Goal: Task Accomplishment & Management: Complete application form

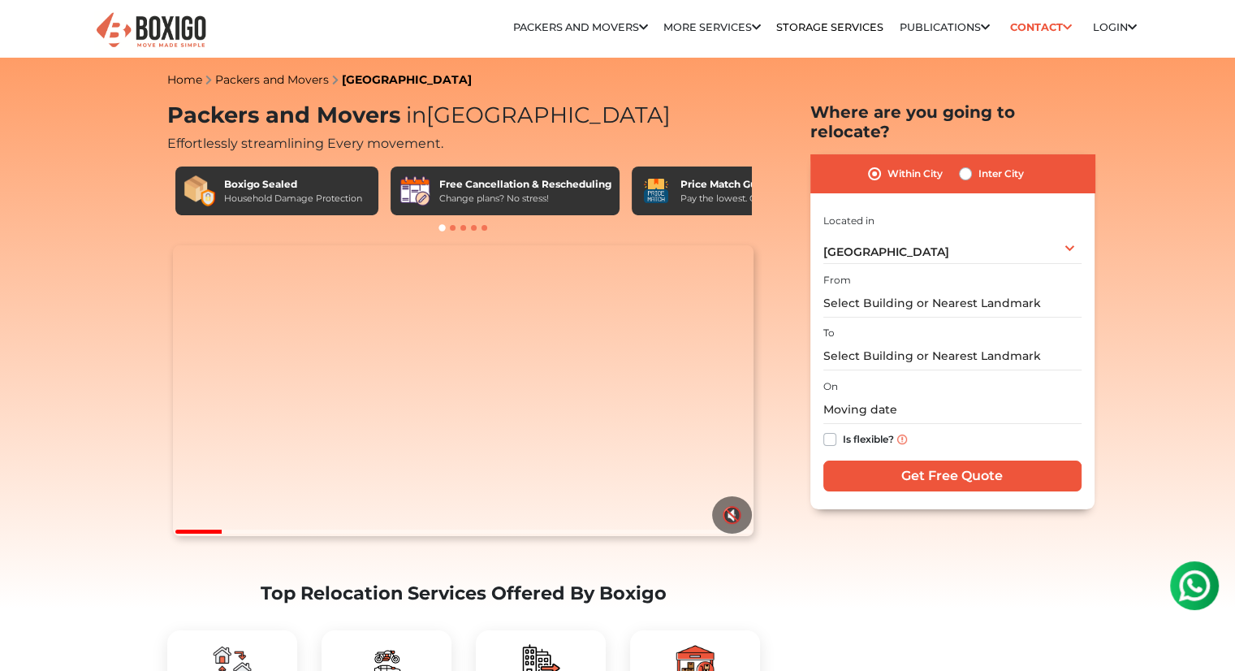
click at [979, 164] on label "Inter City" at bounding box center [1001, 173] width 45 height 19
click at [966, 164] on input "Inter City" at bounding box center [965, 172] width 13 height 16
radio input "true"
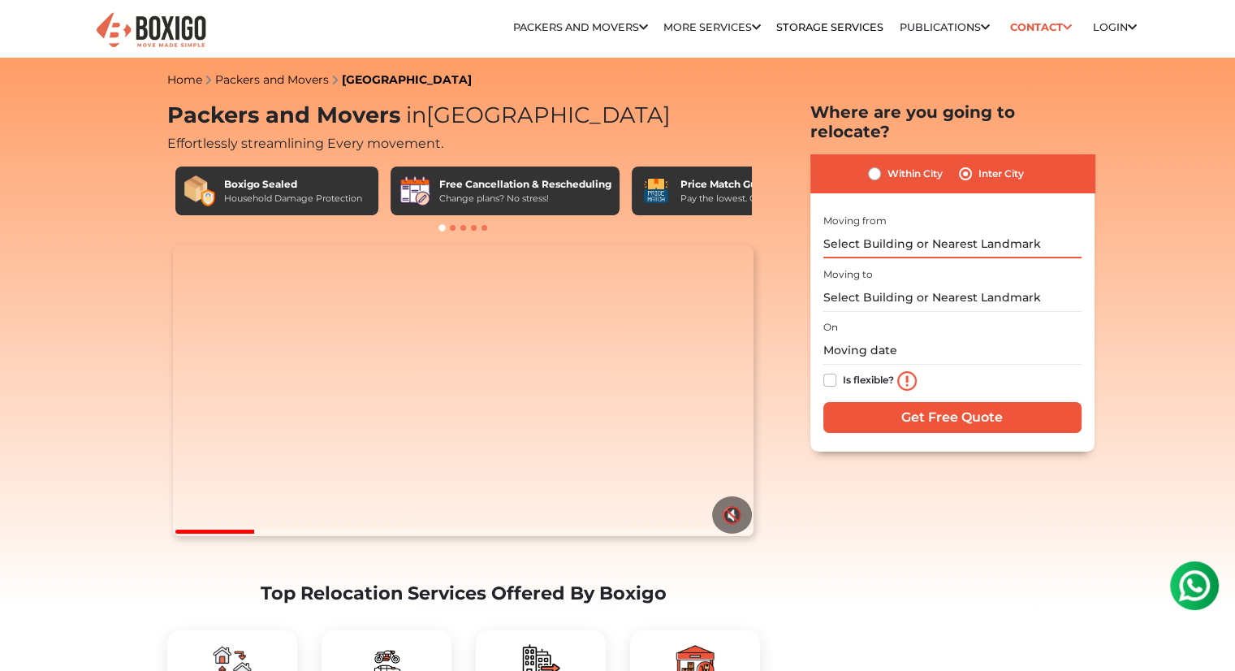
click at [919, 230] on input "text" at bounding box center [953, 244] width 258 height 28
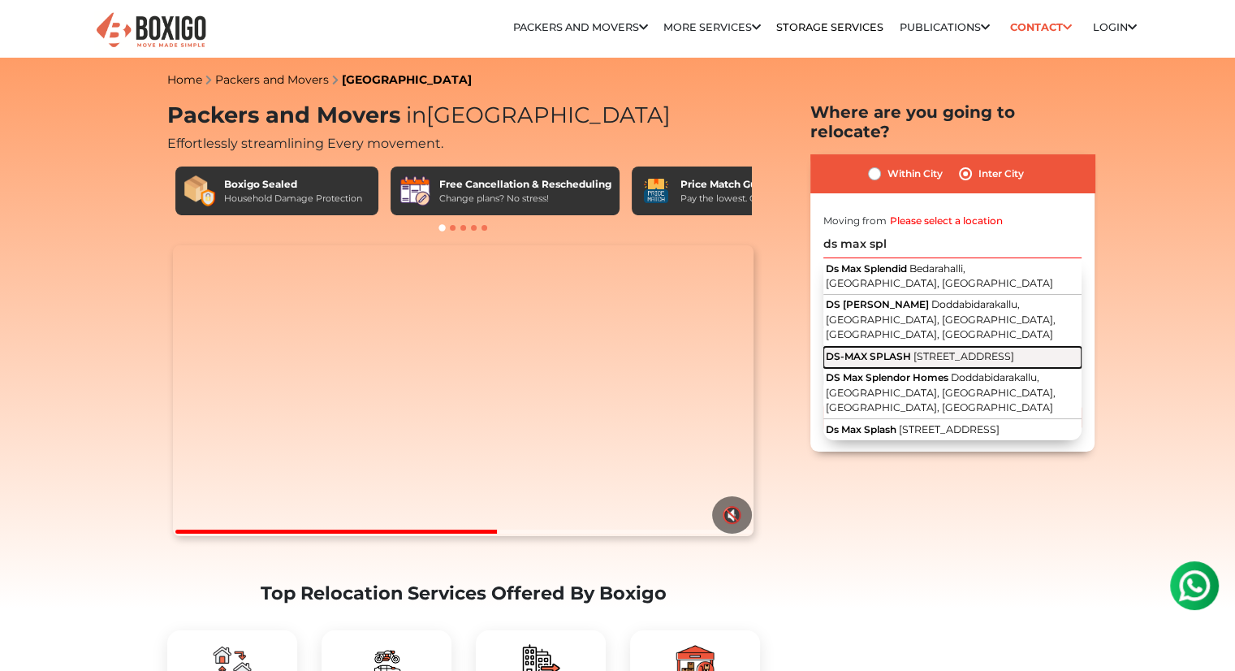
click at [893, 350] on span "DS-MAX SPLASH" at bounding box center [868, 356] width 85 height 12
type input "DS-MAX SPLASH, 3rd Main Road, Gokula Extension, Mathikere Extension, Mathikere,…"
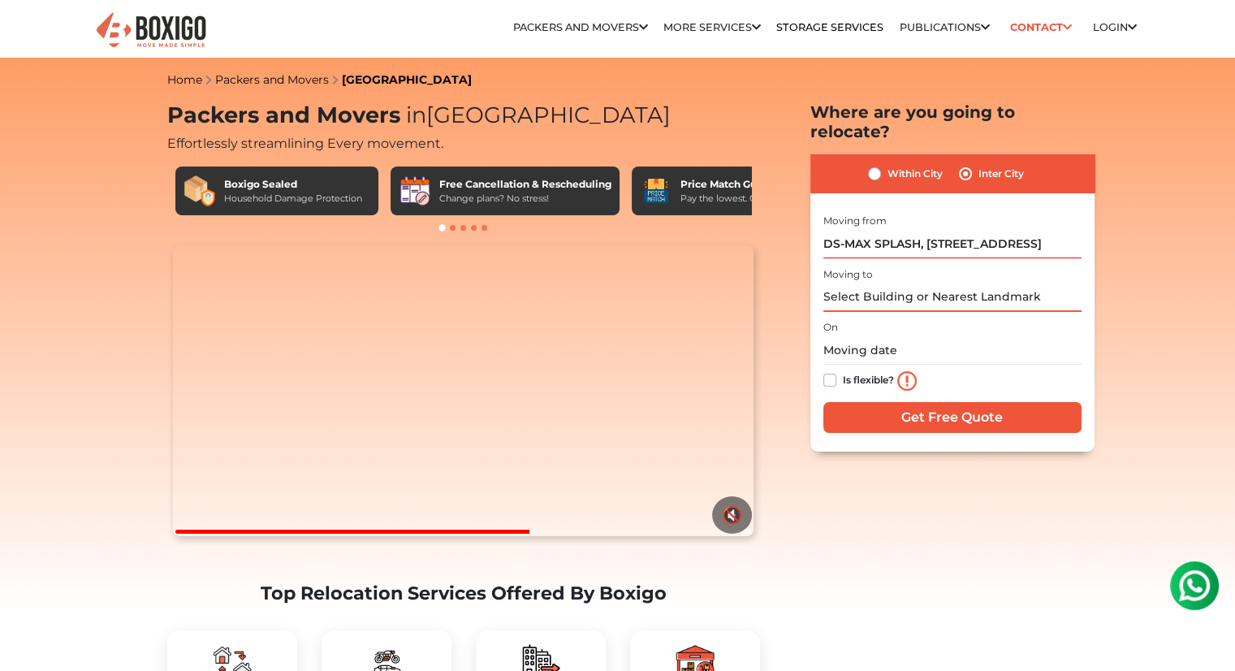
click at [921, 283] on input "text" at bounding box center [953, 297] width 258 height 28
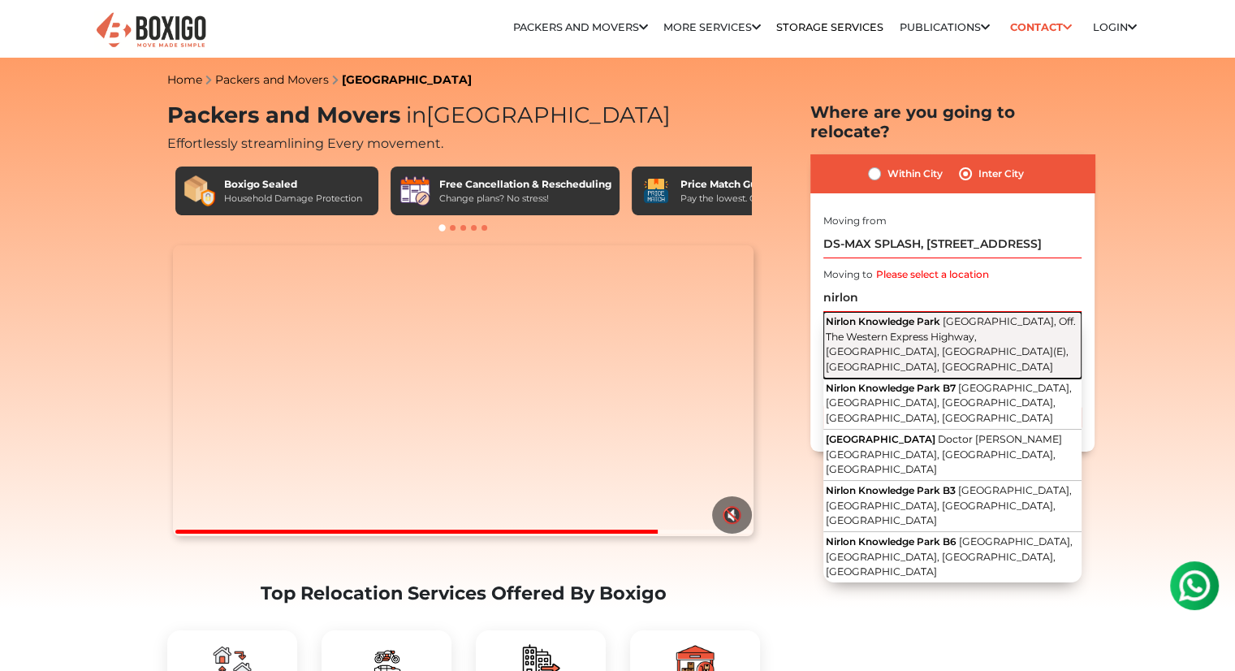
click at [894, 318] on span "Pahadi Village, Off. The Western Express Highway, Cama Industrial Estate, Goreg…" at bounding box center [951, 344] width 250 height 58
type input "Nirlon Knowledge Park, Pahadi Village, Off. The Western Express Highway, Cama I…"
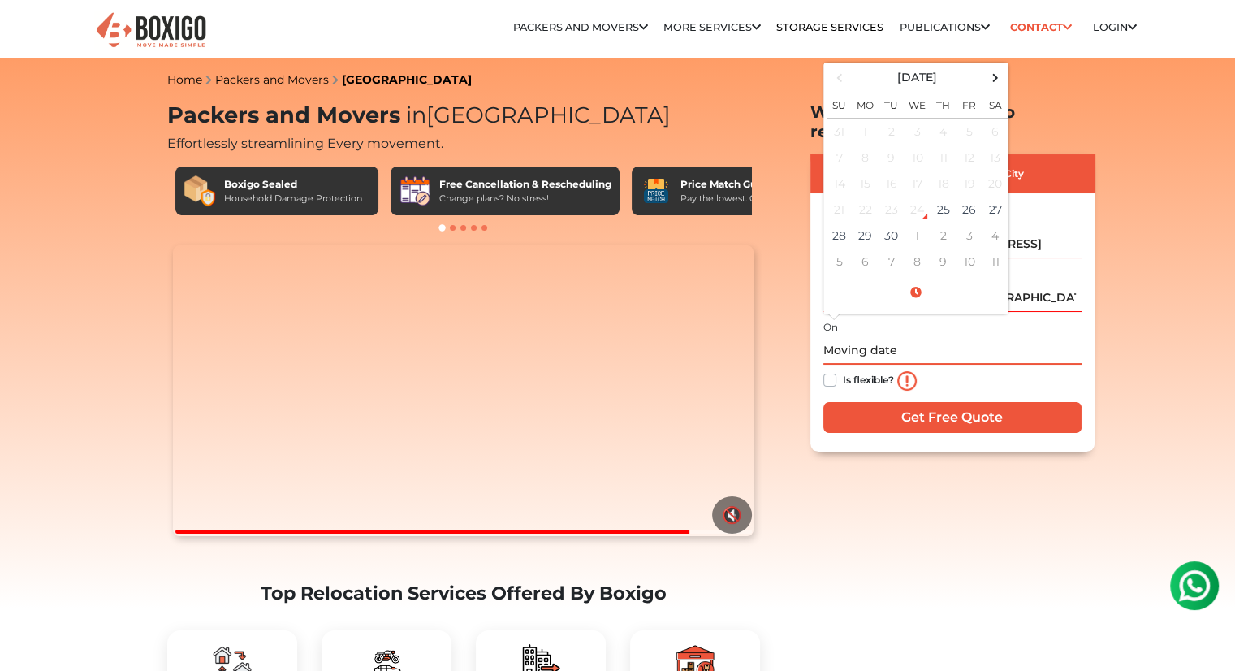
click at [885, 336] on input "text" at bounding box center [953, 350] width 258 height 28
click at [997, 67] on span at bounding box center [995, 78] width 22 height 22
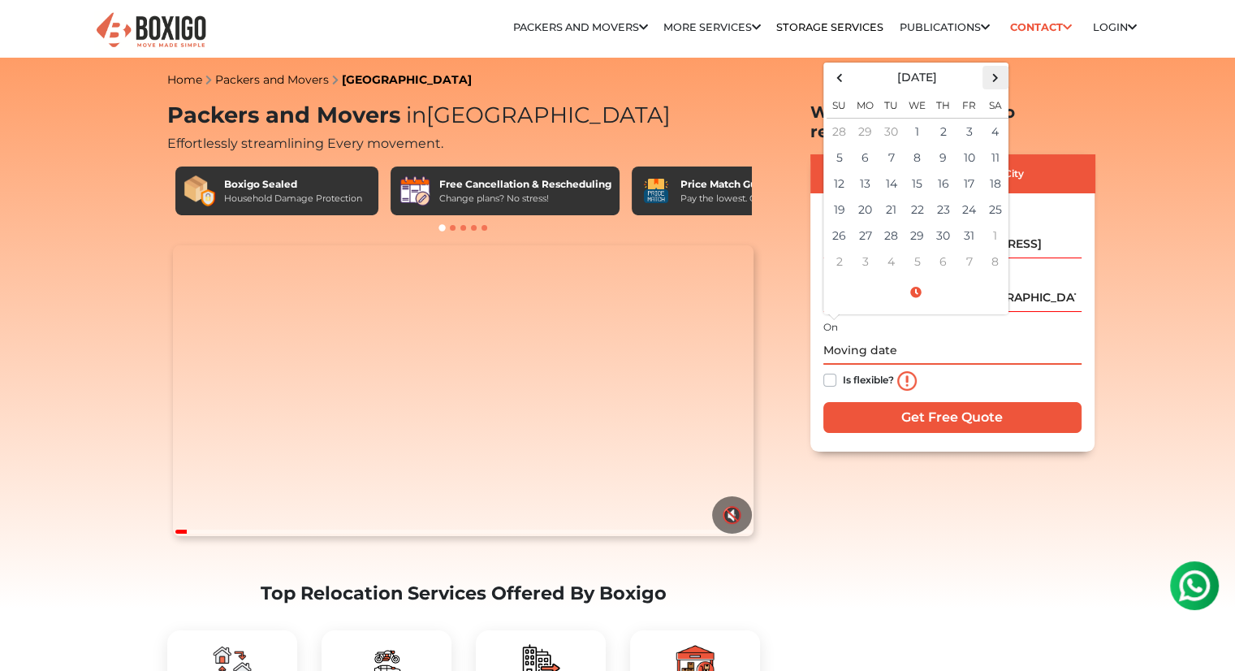
click at [997, 67] on span at bounding box center [995, 78] width 22 height 22
click at [996, 118] on td "1" at bounding box center [996, 131] width 26 height 27
type input "11/01/2025 12:00 AM"
click at [843, 370] on label "Is flexible?" at bounding box center [868, 378] width 51 height 17
click at [832, 370] on input "Is flexible?" at bounding box center [830, 378] width 13 height 16
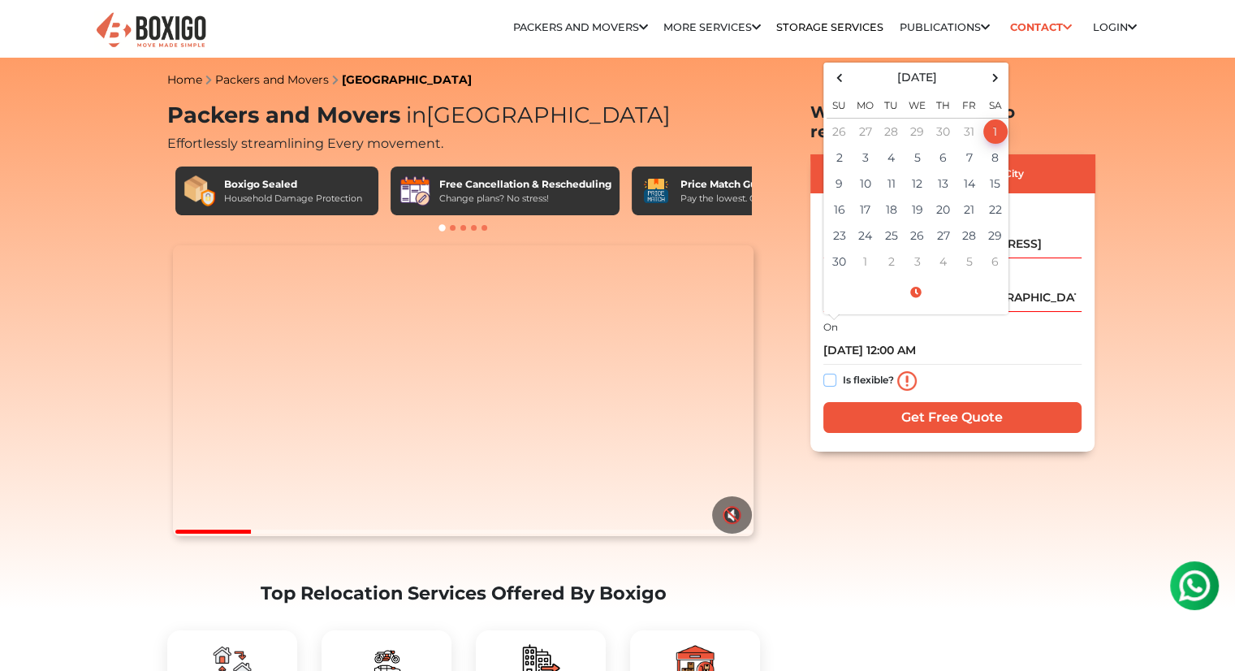
checkbox input "true"
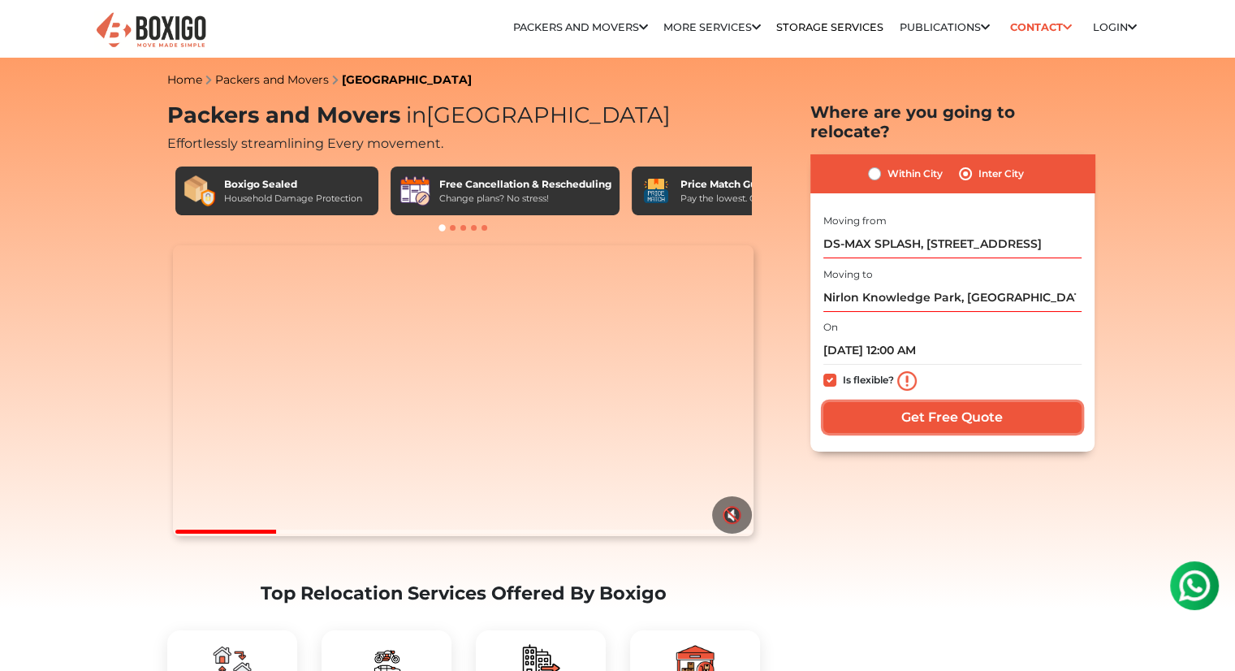
click at [869, 402] on input "Get Free Quote" at bounding box center [953, 417] width 258 height 31
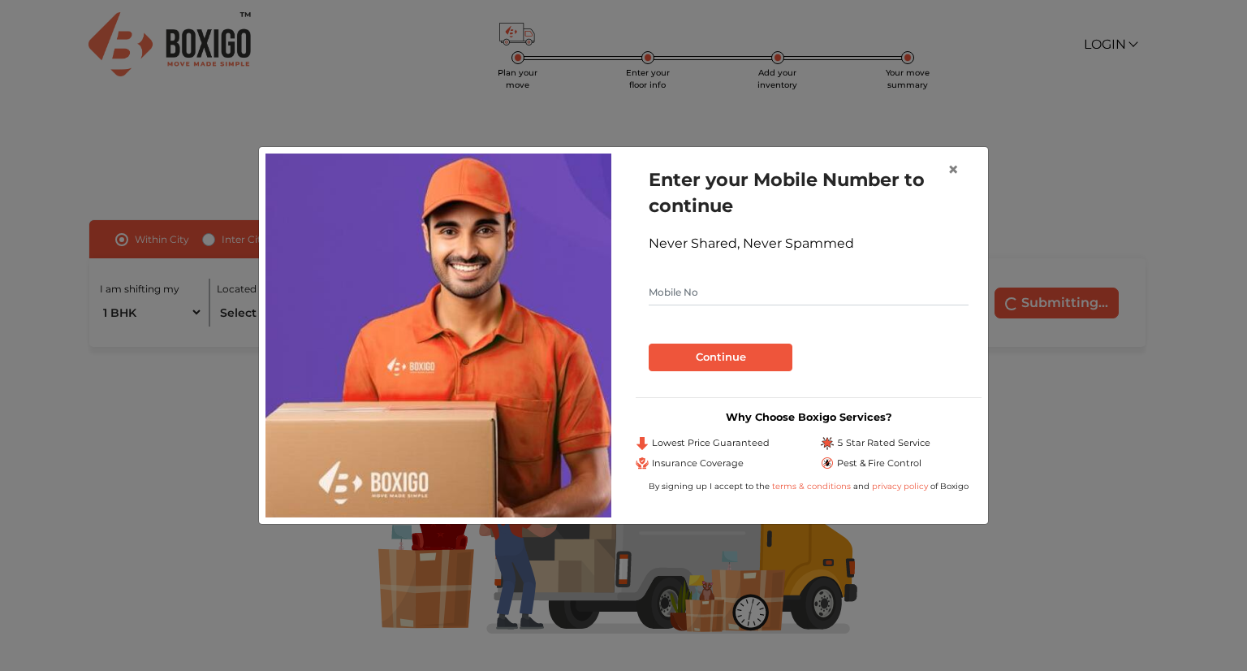
click at [793, 289] on input "text" at bounding box center [809, 292] width 320 height 26
type input "8971201048"
click at [750, 352] on button "Continue" at bounding box center [721, 358] width 144 height 28
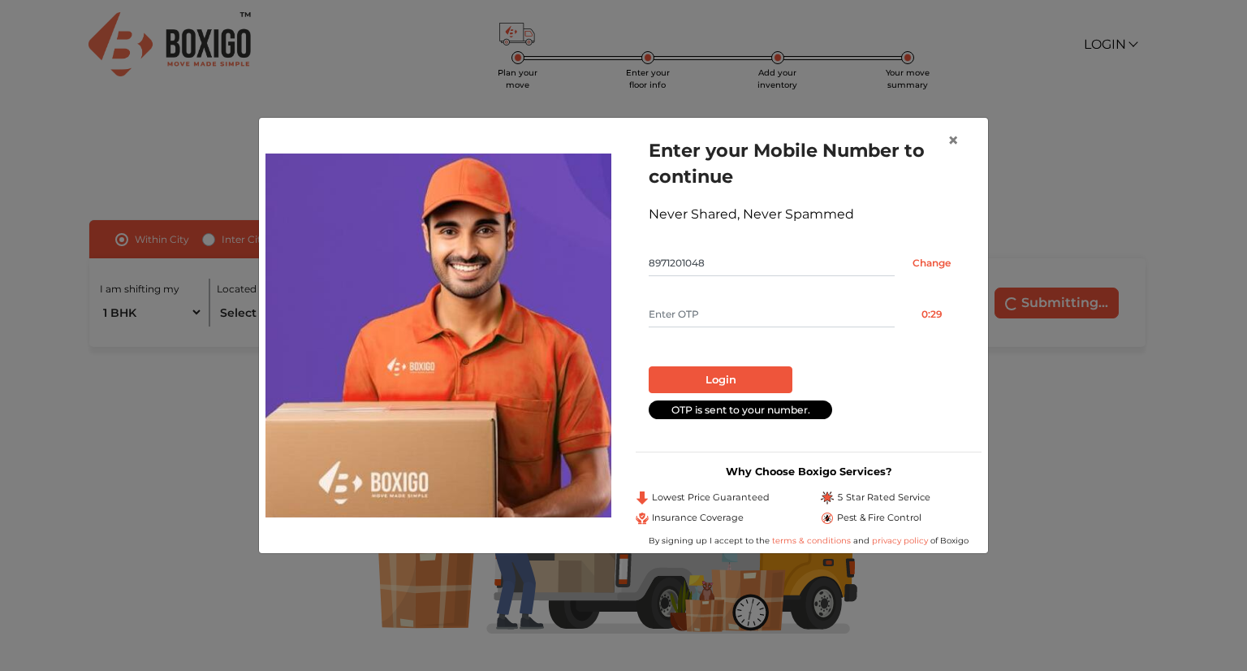
click at [772, 308] on input "text" at bounding box center [772, 314] width 246 height 26
type input "4768"
click at [707, 385] on button "Login" at bounding box center [721, 380] width 144 height 28
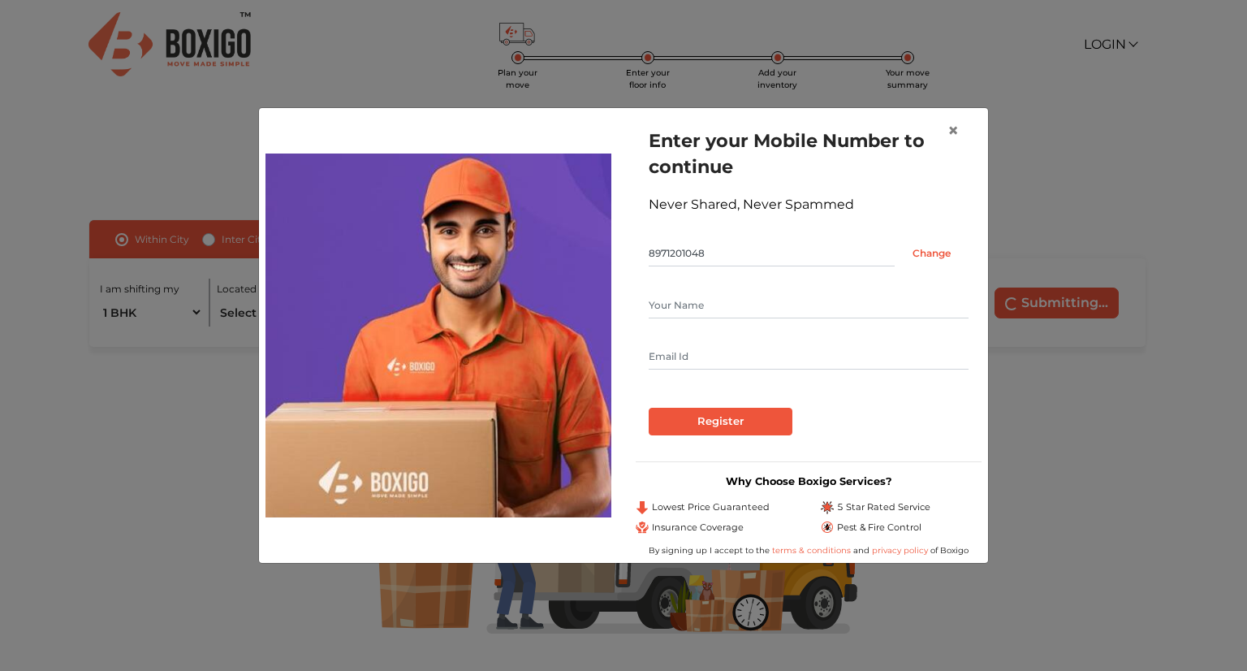
click at [700, 309] on input "text" at bounding box center [809, 305] width 320 height 26
type input "Arjun"
type input "[EMAIL_ADDRESS][DOMAIN_NAME]"
click at [708, 413] on input "Register" at bounding box center [721, 422] width 144 height 28
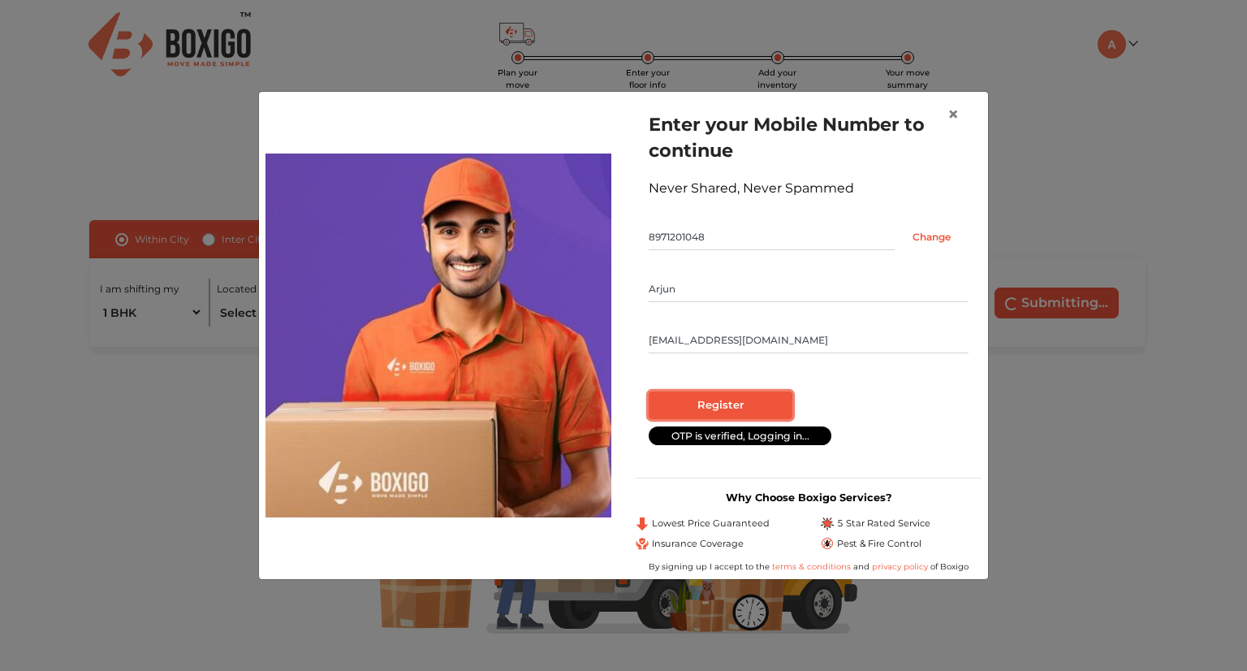
radio input "false"
radio input "true"
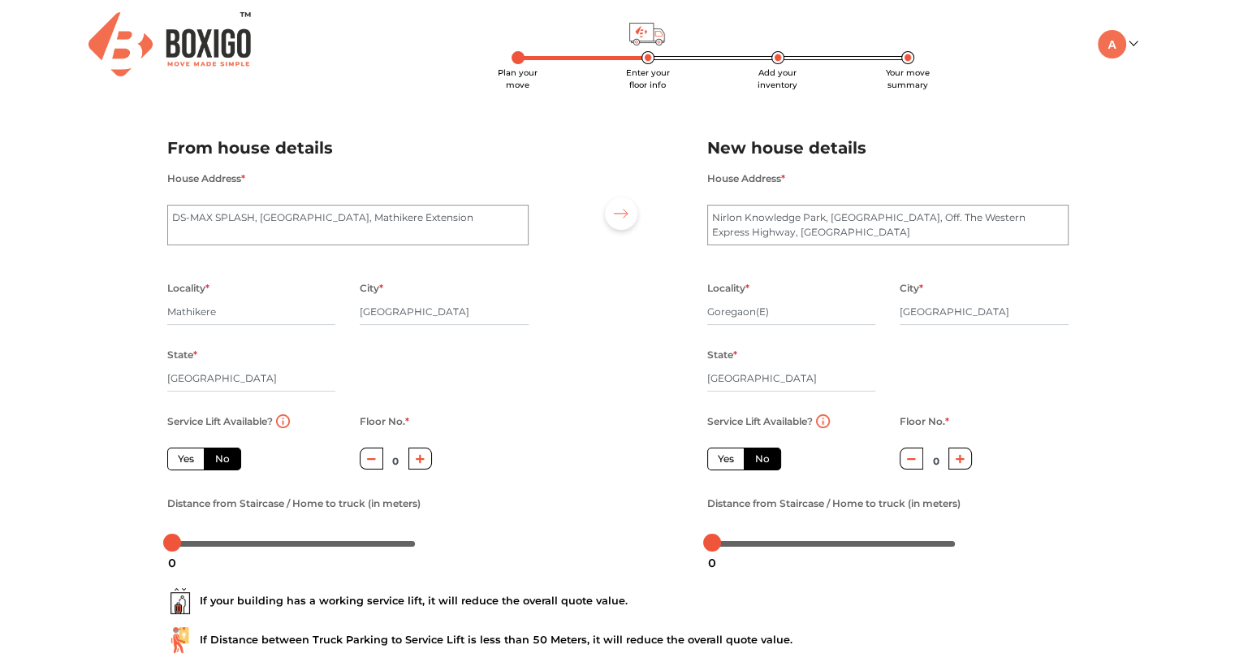
click at [426, 465] on button "button" at bounding box center [421, 459] width 24 height 22
type input "1"
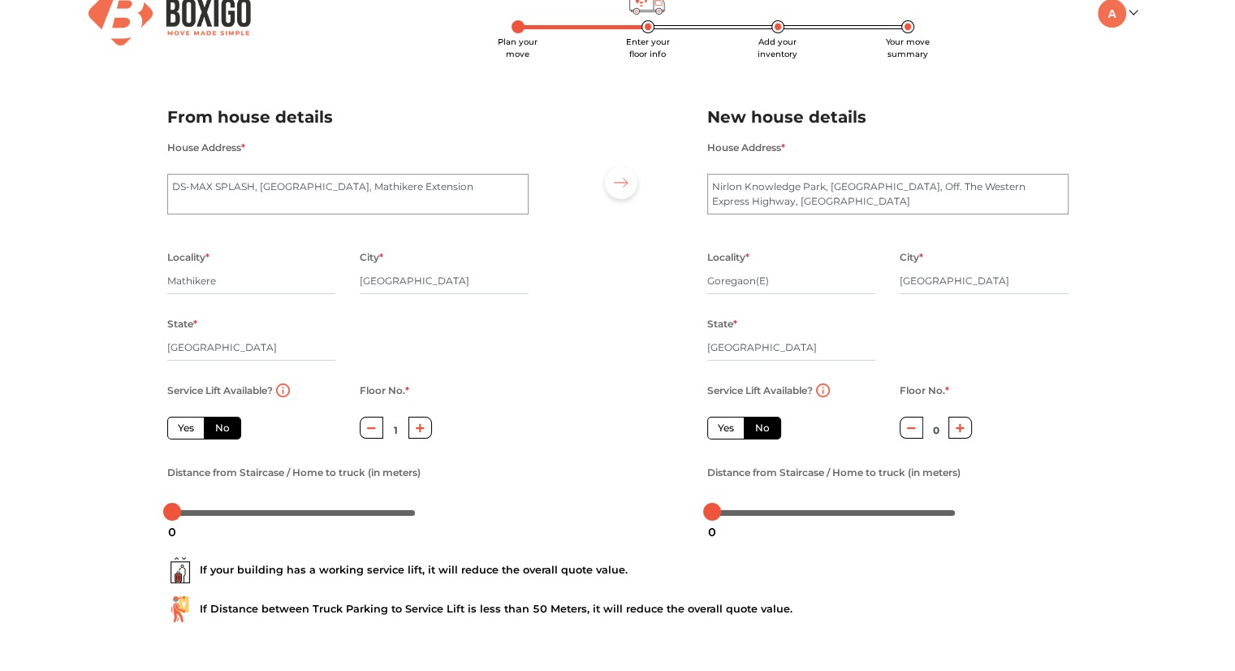
scroll to position [32, 0]
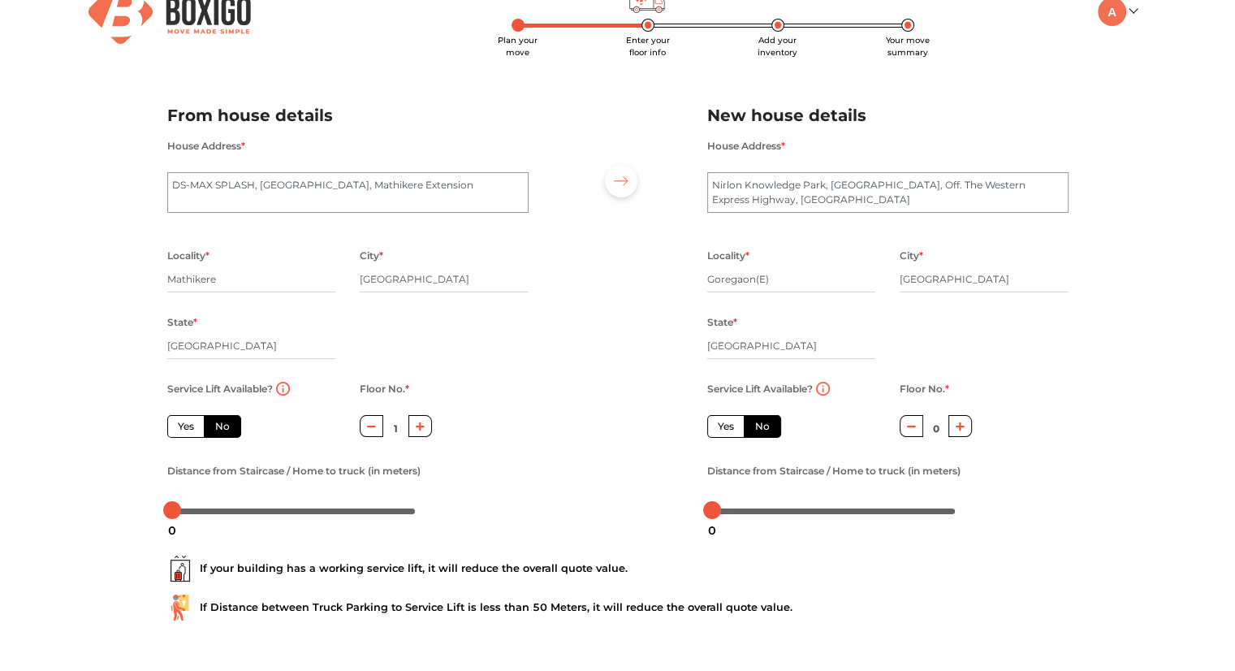
click at [739, 426] on label "Yes" at bounding box center [725, 426] width 37 height 23
click at [729, 426] on input "Yes" at bounding box center [723, 424] width 11 height 11
radio input "true"
click at [755, 419] on input "No" at bounding box center [760, 424] width 11 height 11
radio input "true"
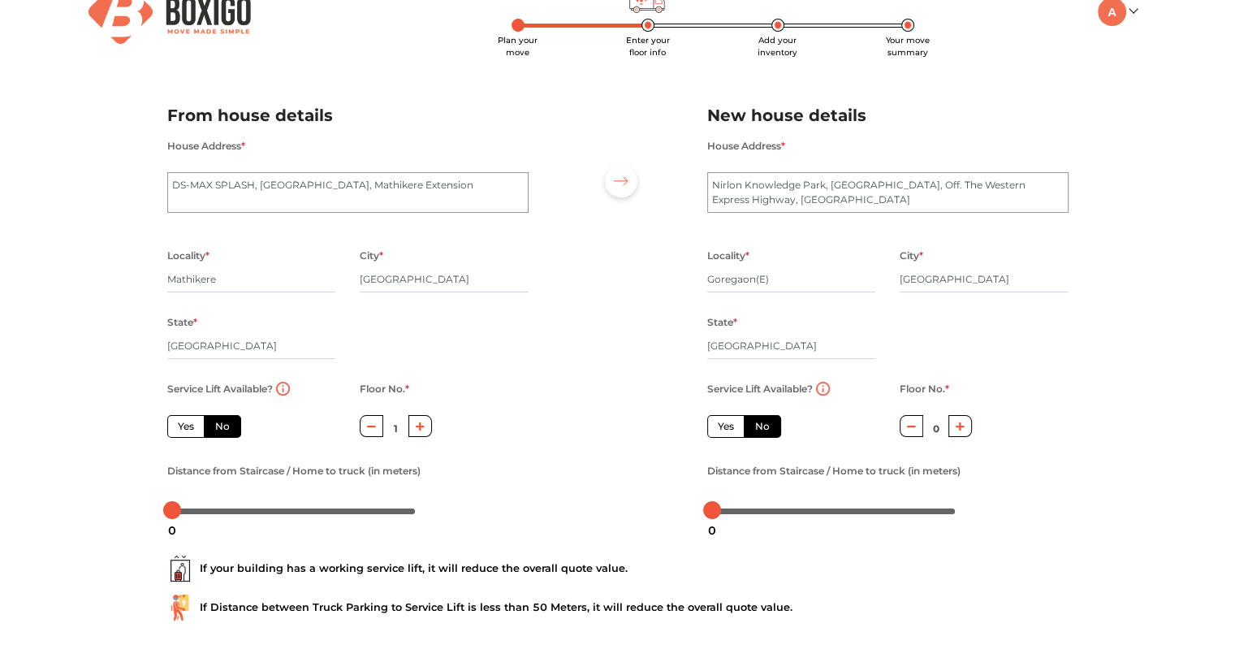
click at [728, 423] on label "Yes" at bounding box center [725, 426] width 37 height 23
click at [728, 423] on input "Yes" at bounding box center [723, 424] width 11 height 11
radio input "true"
radio input "false"
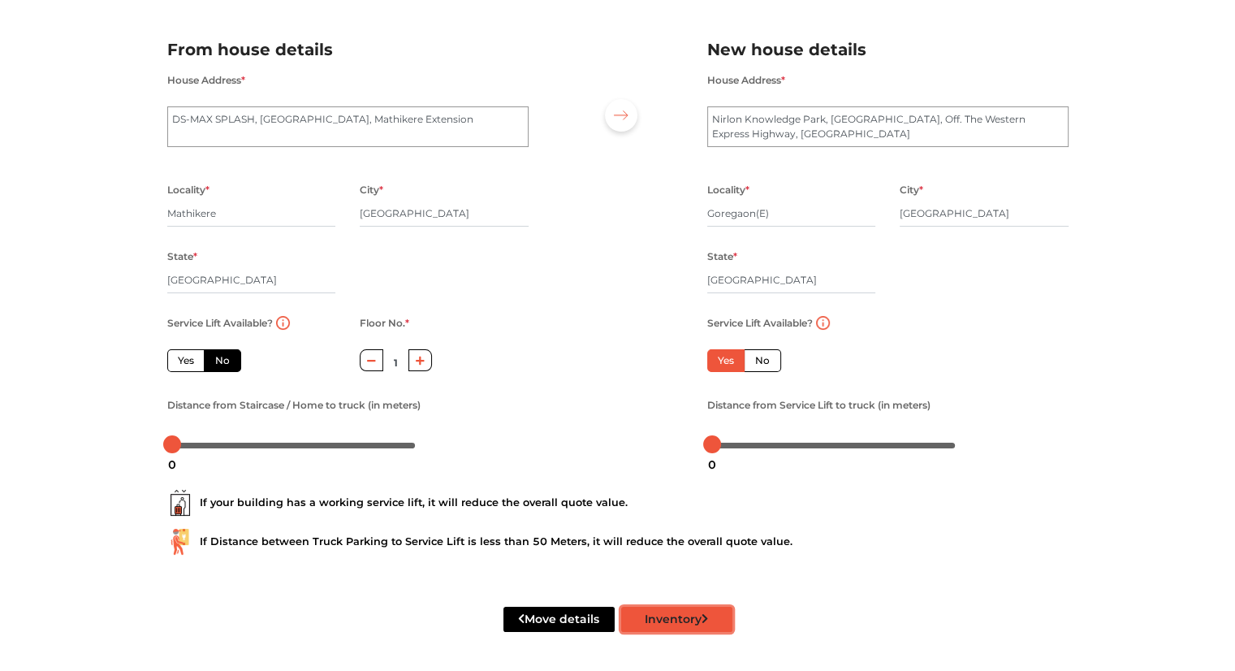
click at [668, 620] on button "Inventory" at bounding box center [676, 619] width 111 height 25
radio input "true"
type input "Goregaon("
radio input "true"
type input "[GEOGRAPHIC_DATA]"
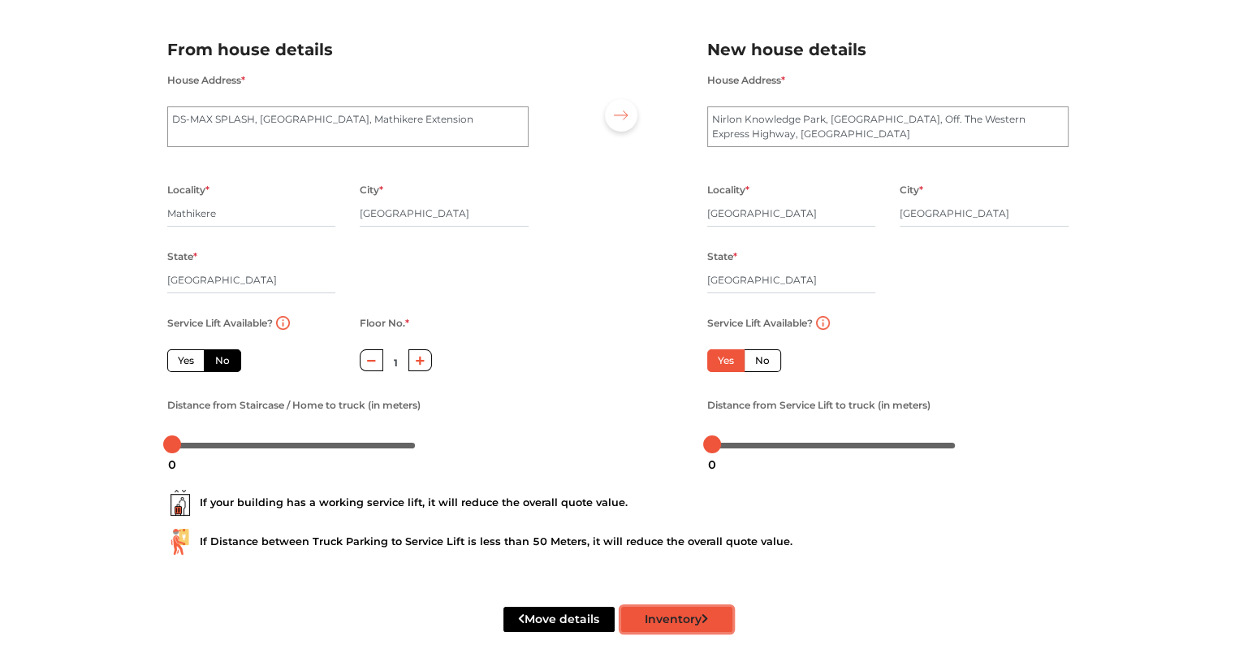
click at [652, 616] on button "Inventory" at bounding box center [676, 619] width 111 height 25
radio input "true"
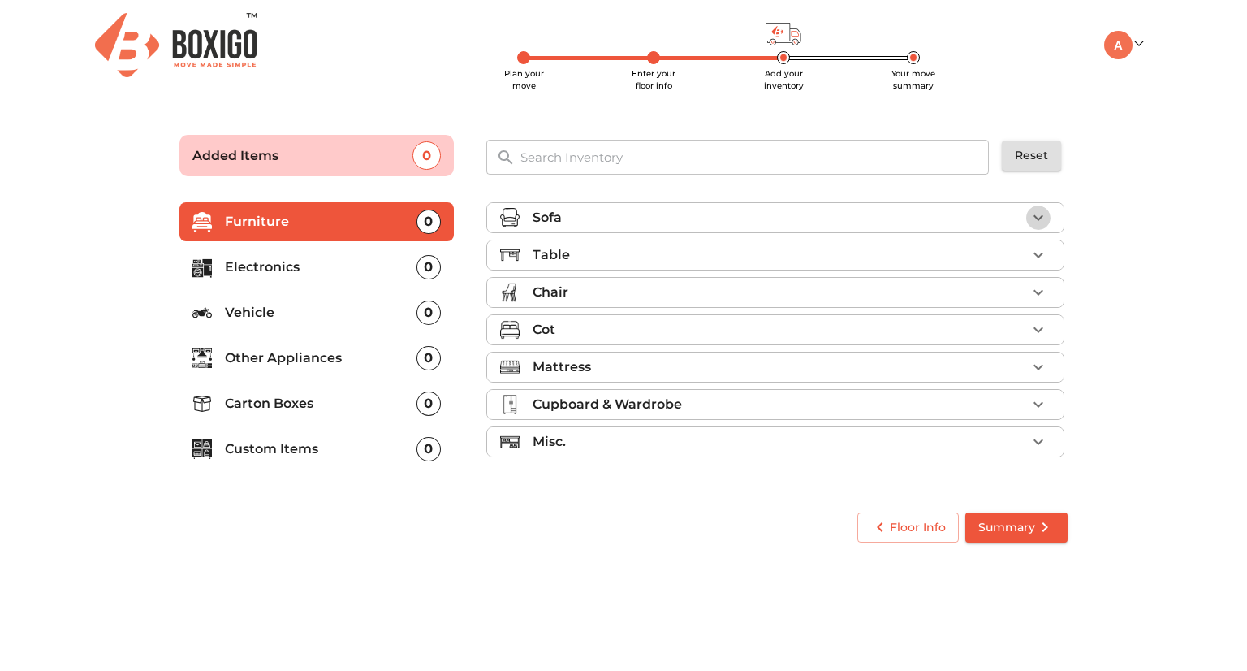
click at [1048, 220] on icon "button" at bounding box center [1038, 217] width 19 height 19
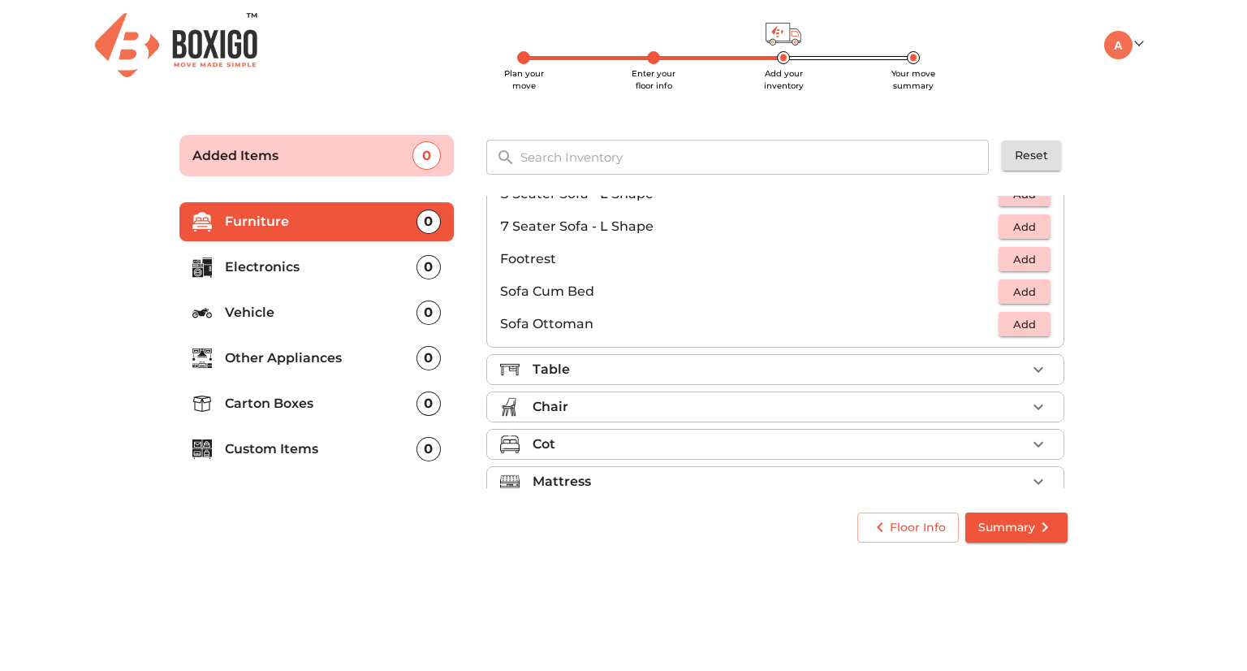
scroll to position [392, 0]
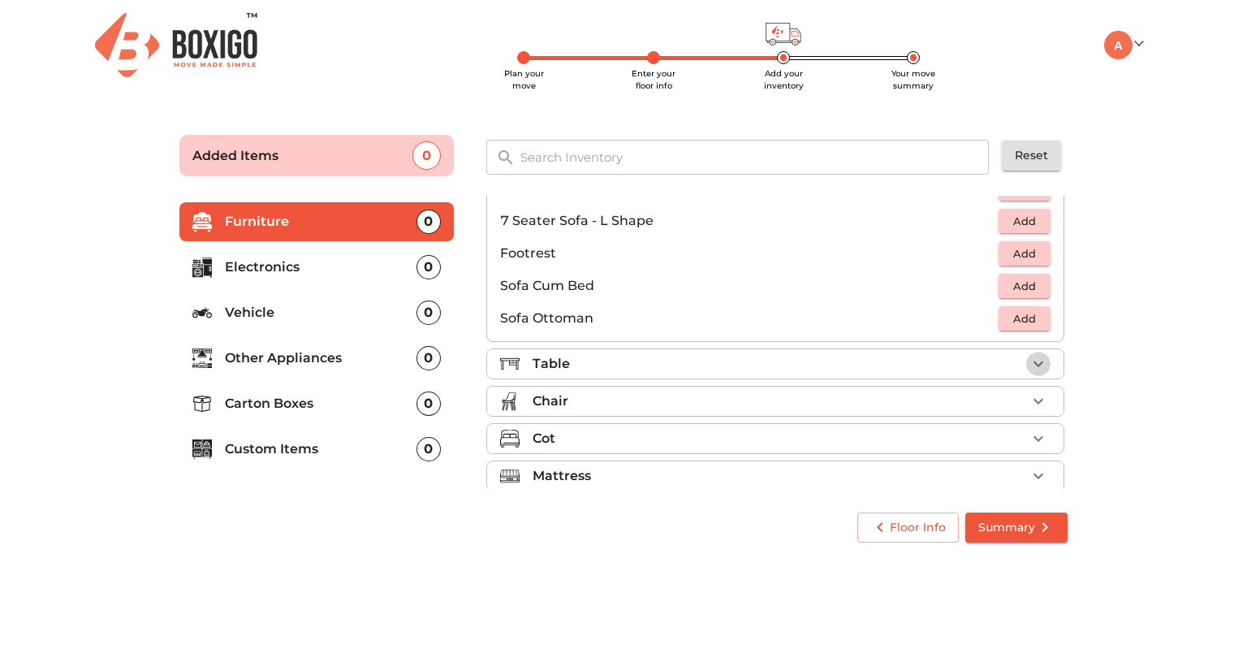
click at [1029, 368] on icon "button" at bounding box center [1038, 363] width 19 height 19
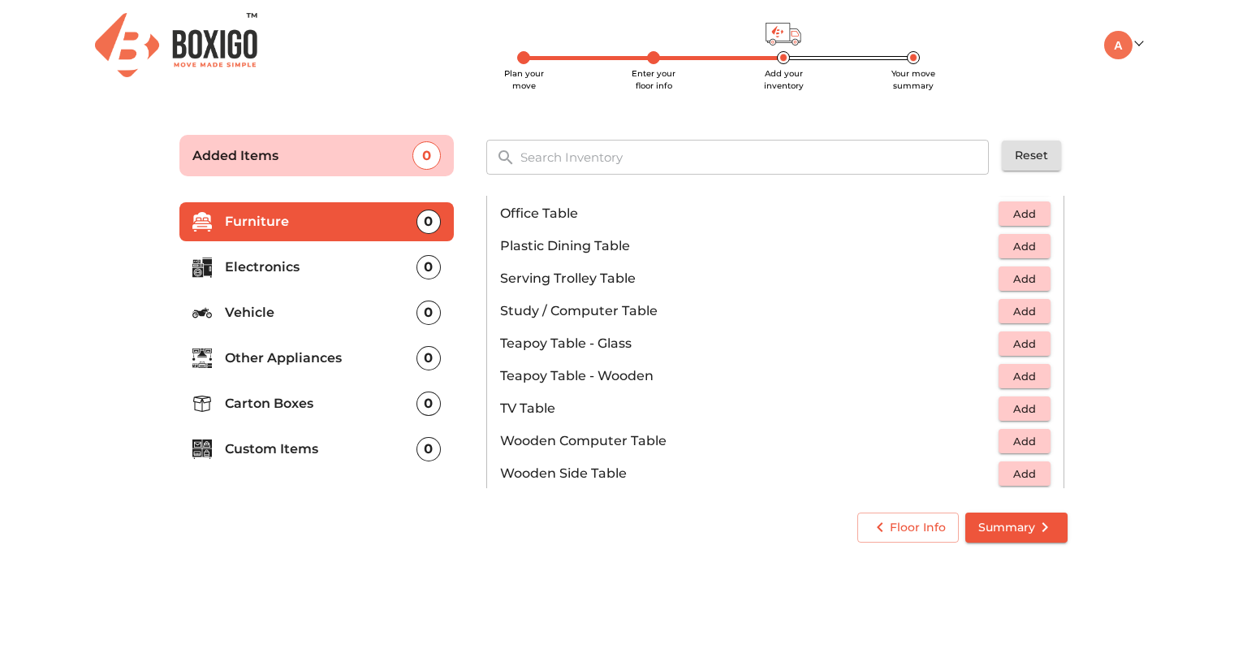
scroll to position [839, 0]
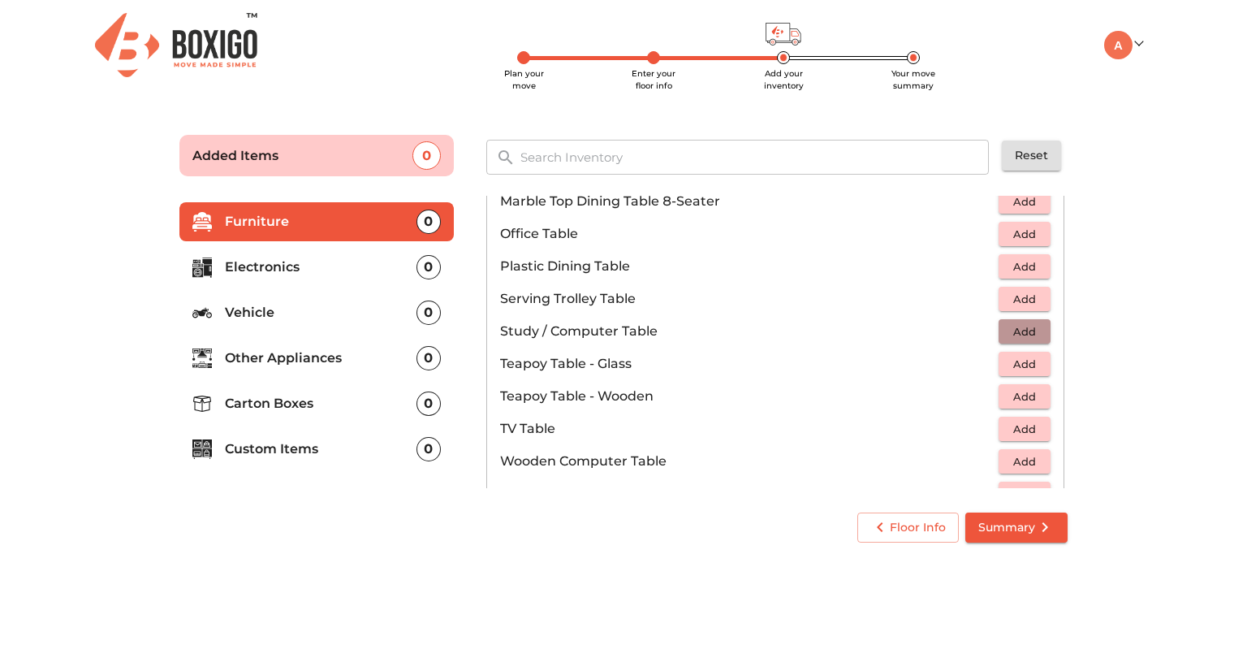
click at [1007, 327] on span "Add" at bounding box center [1025, 331] width 36 height 19
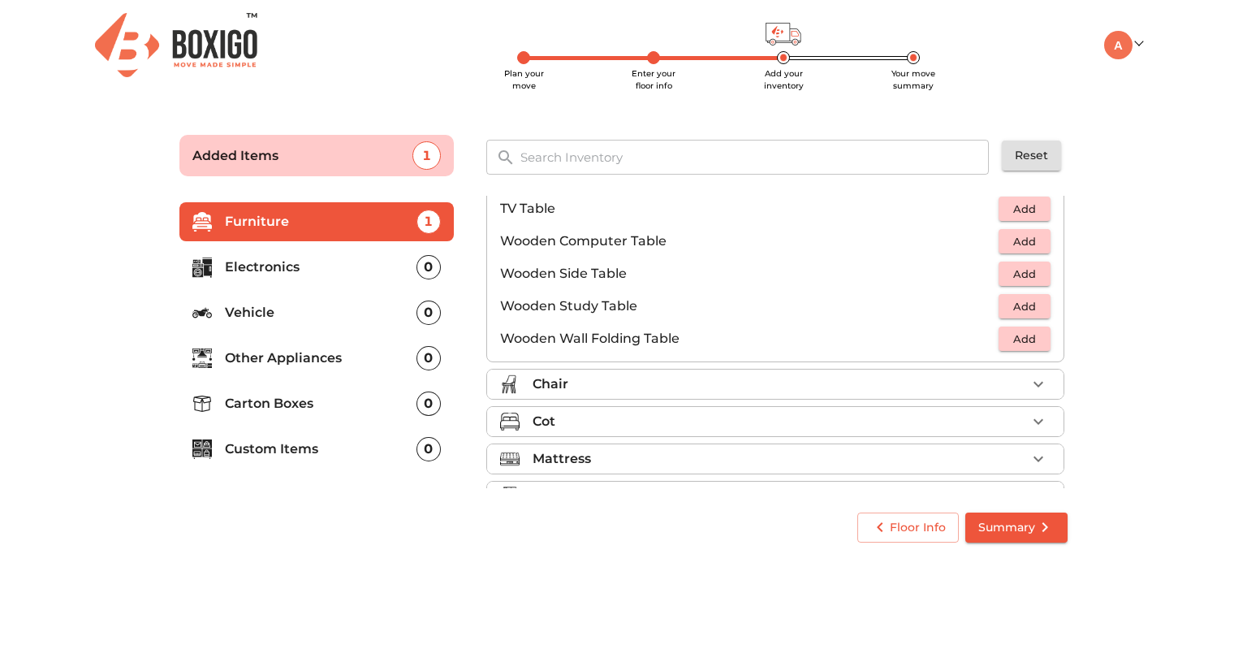
scroll to position [1069, 0]
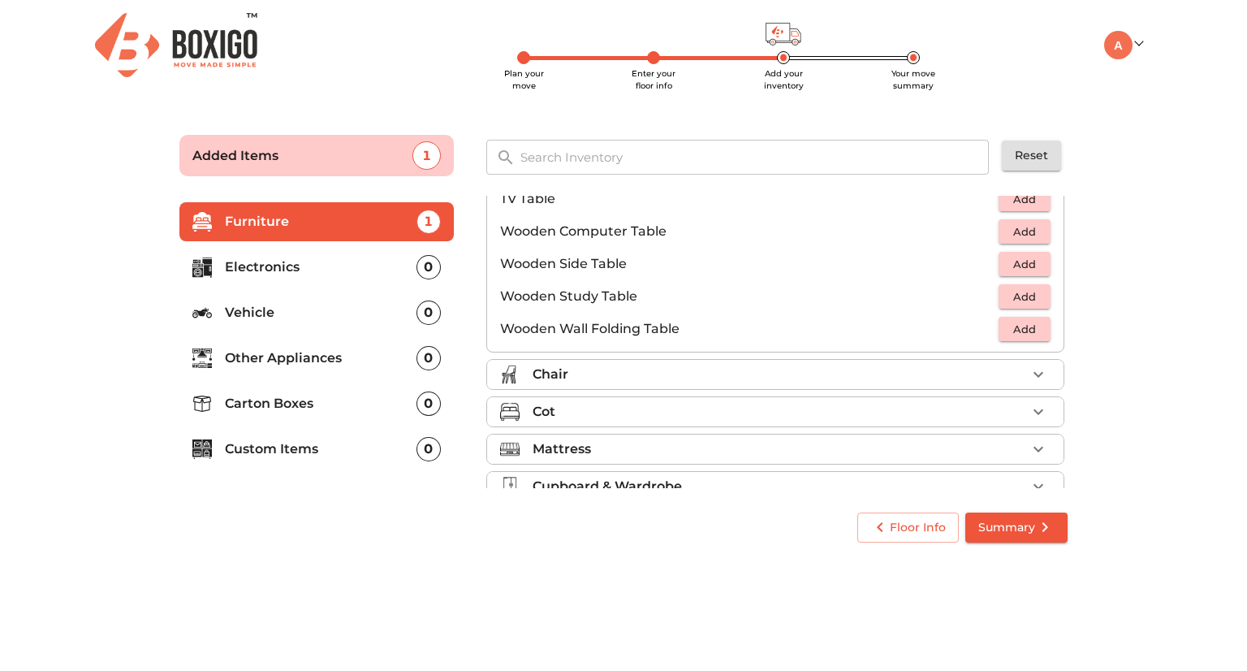
click at [1034, 374] on icon "button" at bounding box center [1039, 375] width 10 height 6
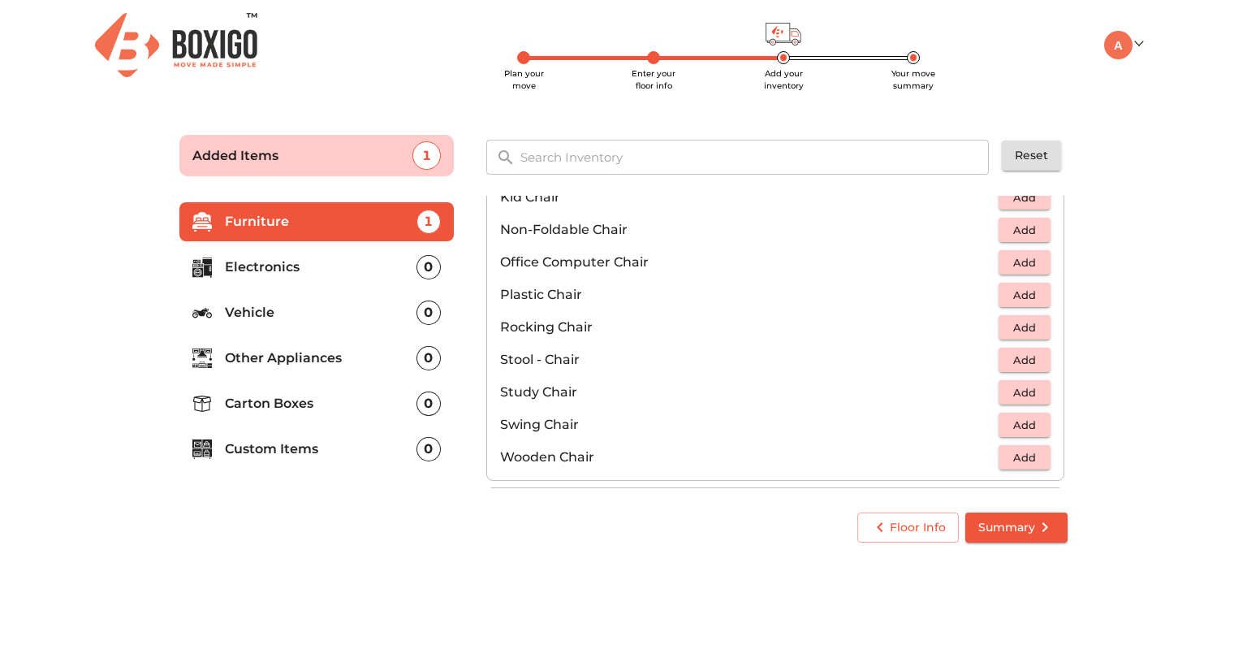
scroll to position [458, 0]
click at [1013, 358] on span "Add" at bounding box center [1025, 360] width 36 height 19
click at [1033, 358] on icon "button" at bounding box center [1038, 359] width 11 height 11
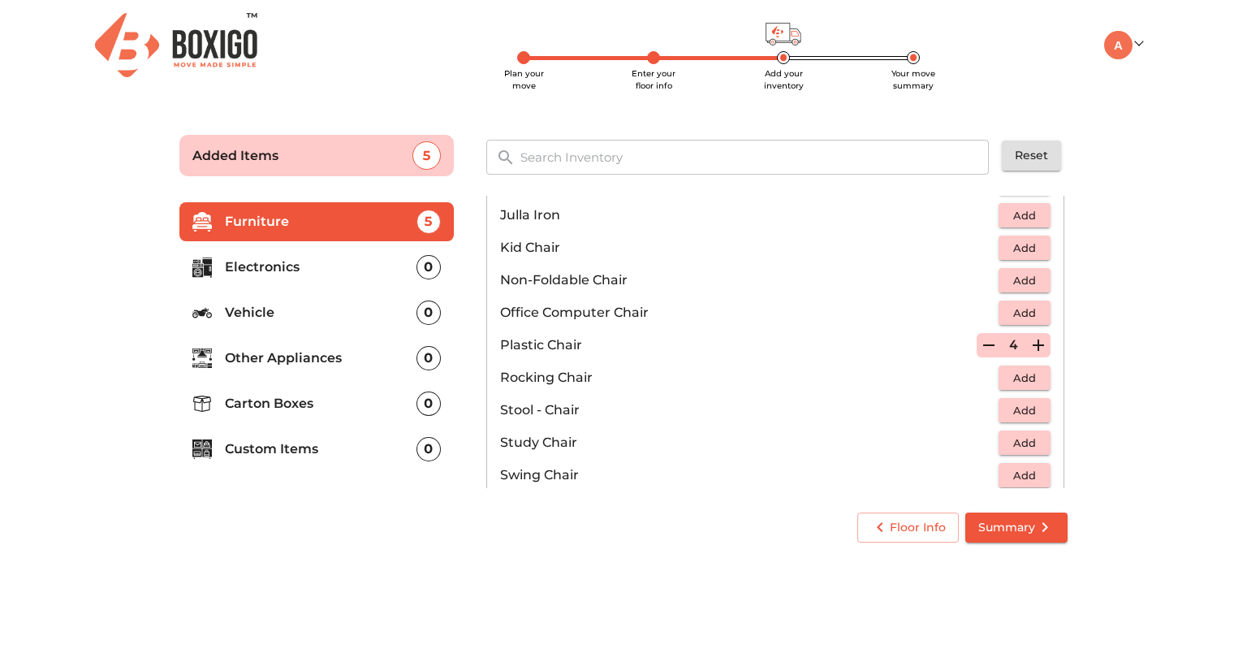
scroll to position [479, 0]
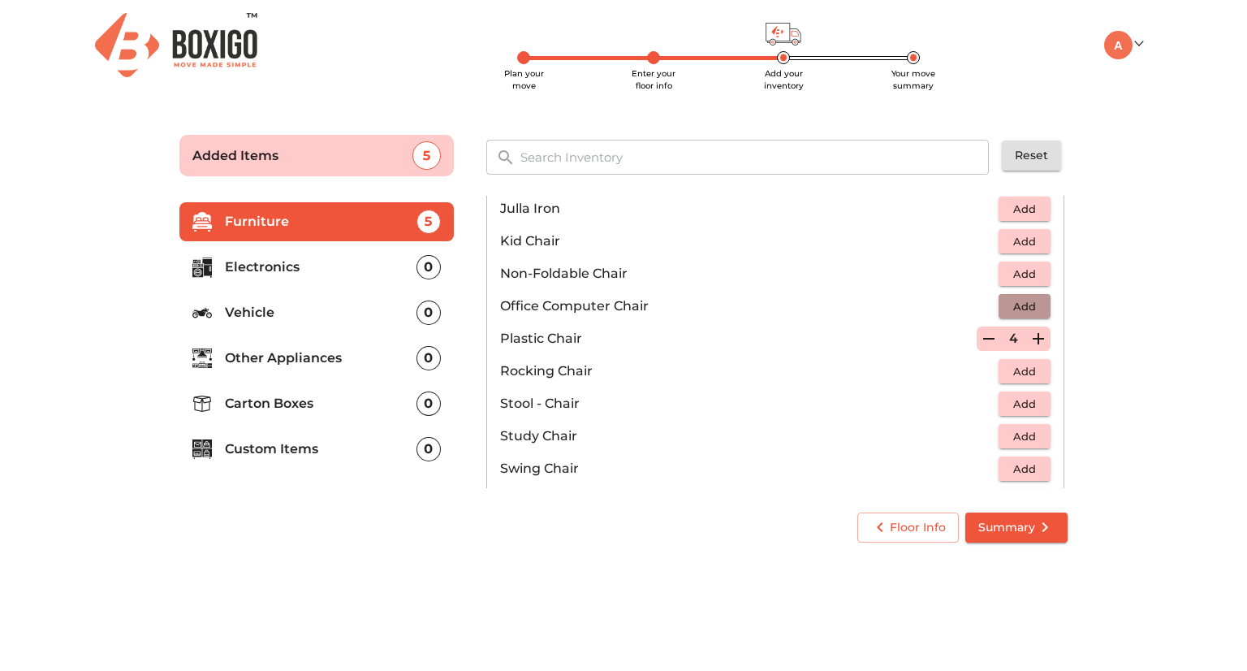
click at [1010, 306] on span "Add" at bounding box center [1025, 306] width 36 height 19
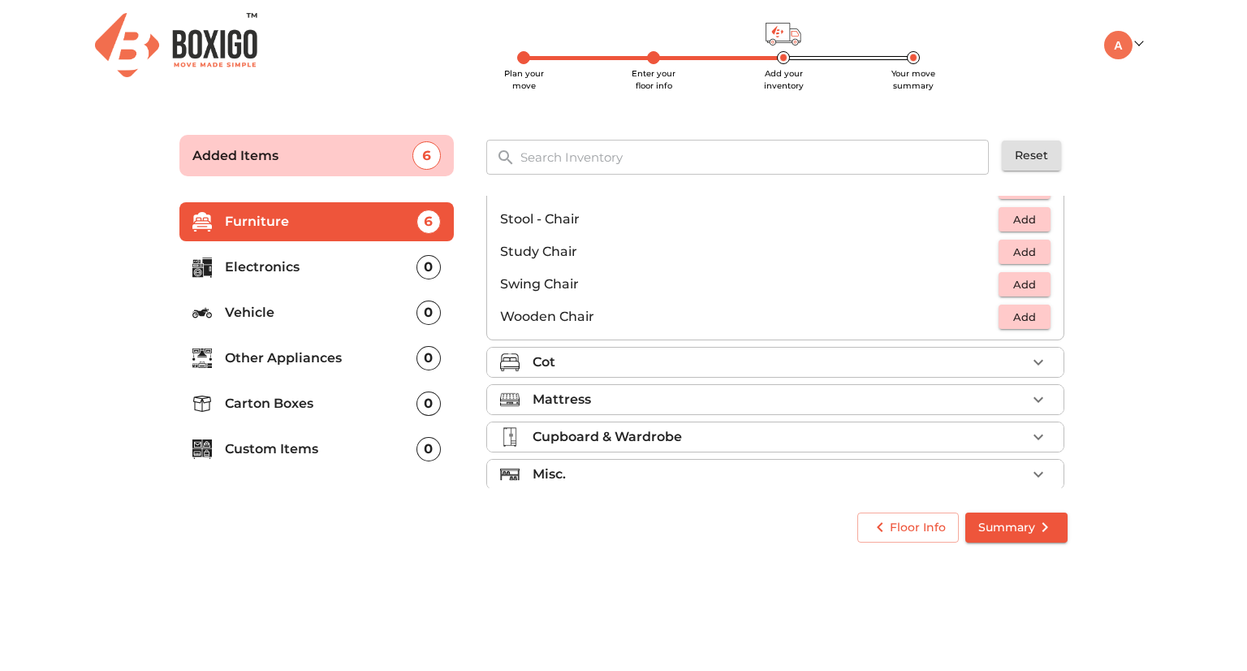
scroll to position [676, 0]
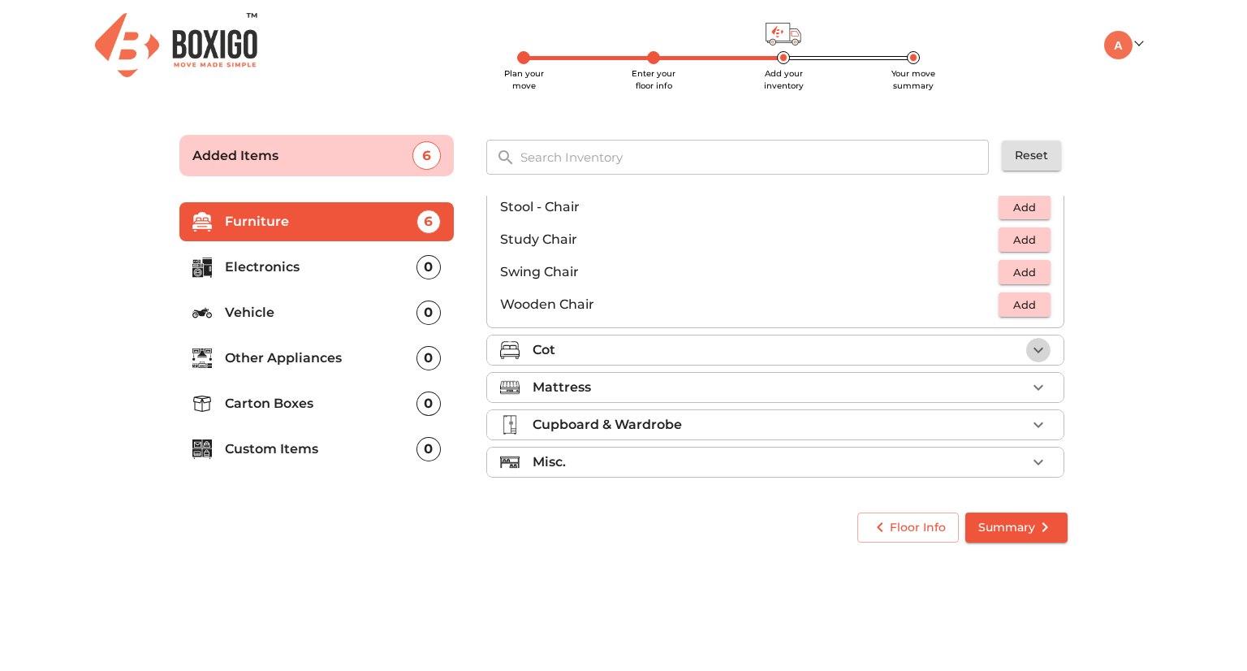
click at [1029, 348] on icon "button" at bounding box center [1038, 349] width 19 height 19
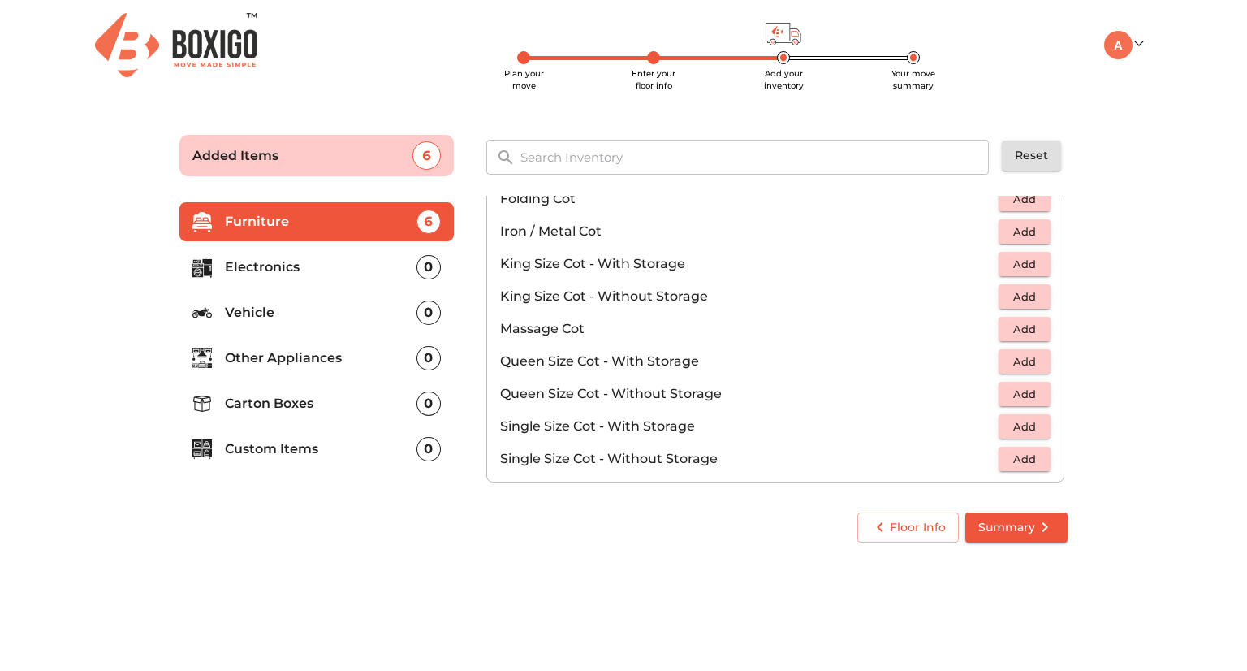
scroll to position [402, 0]
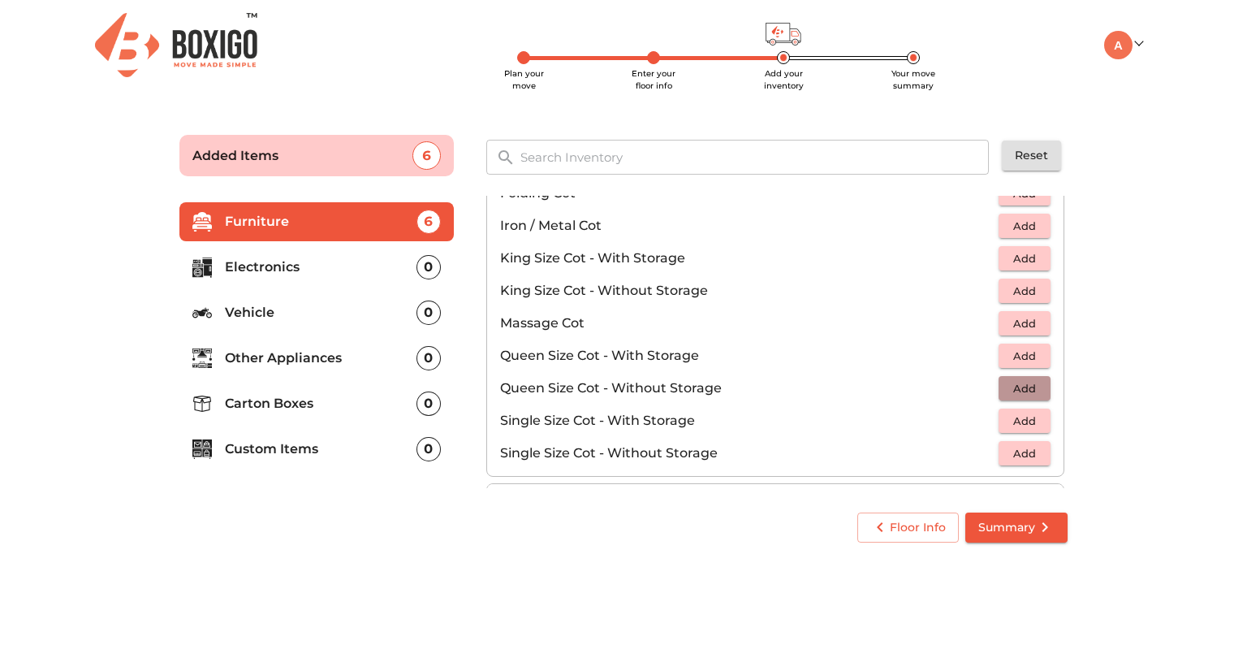
click at [1007, 386] on span "Add" at bounding box center [1025, 388] width 36 height 19
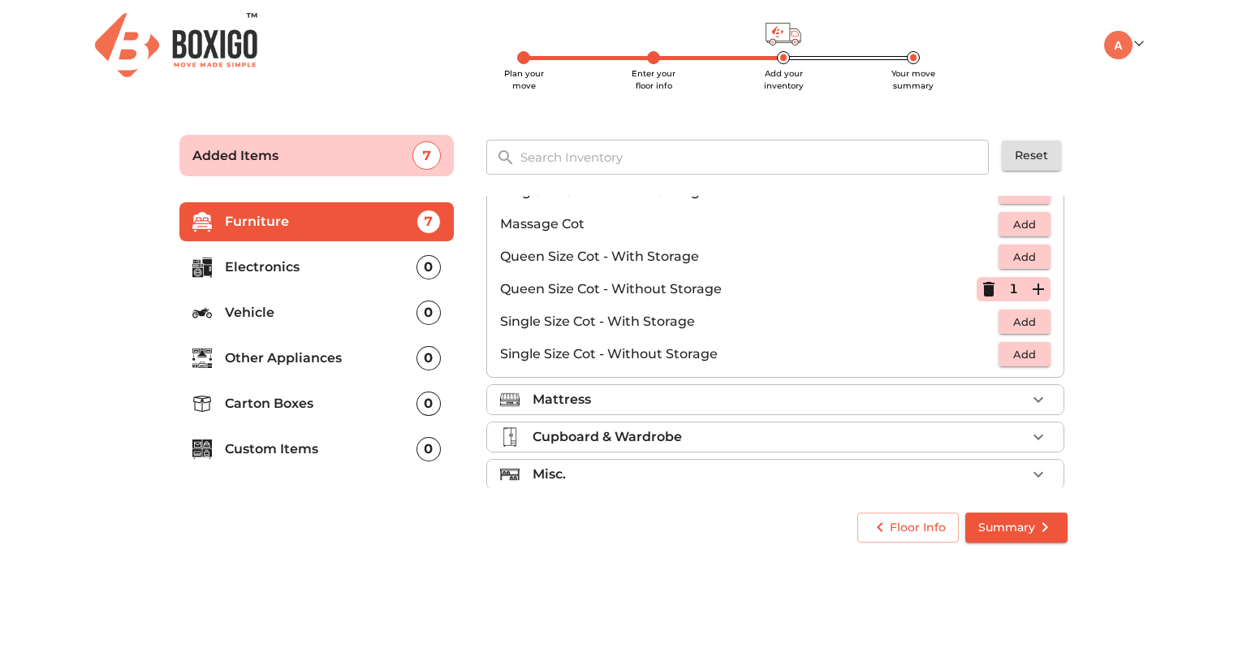
scroll to position [513, 0]
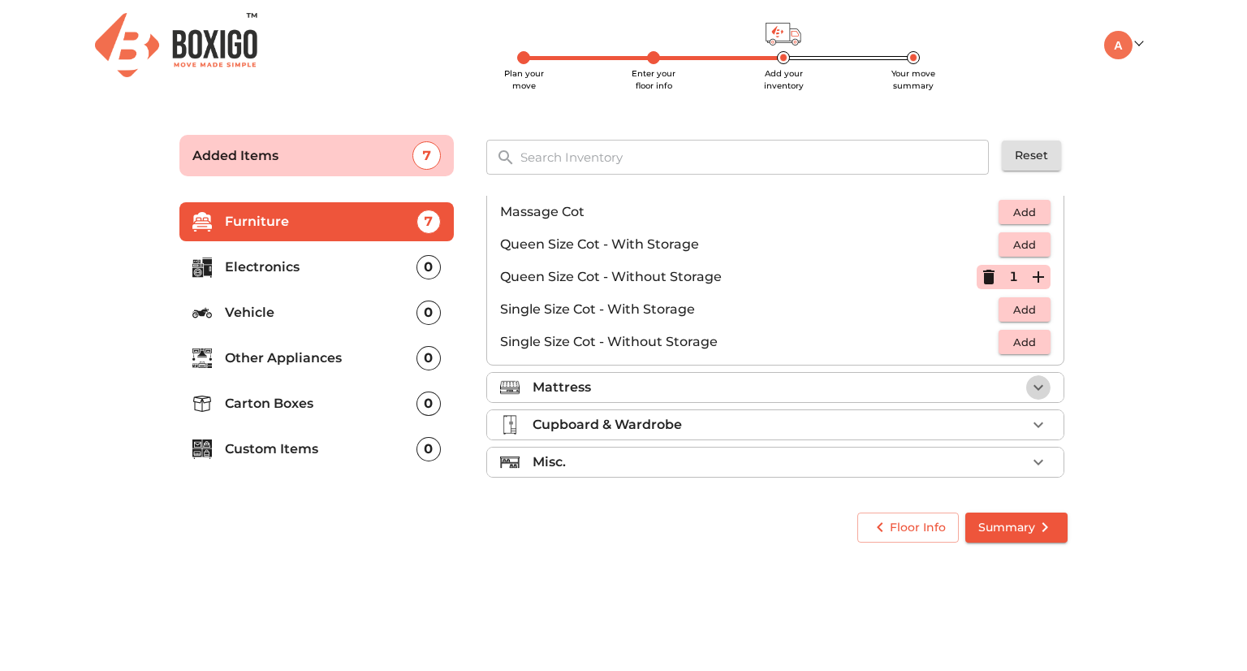
click at [1032, 397] on button "button" at bounding box center [1039, 387] width 24 height 24
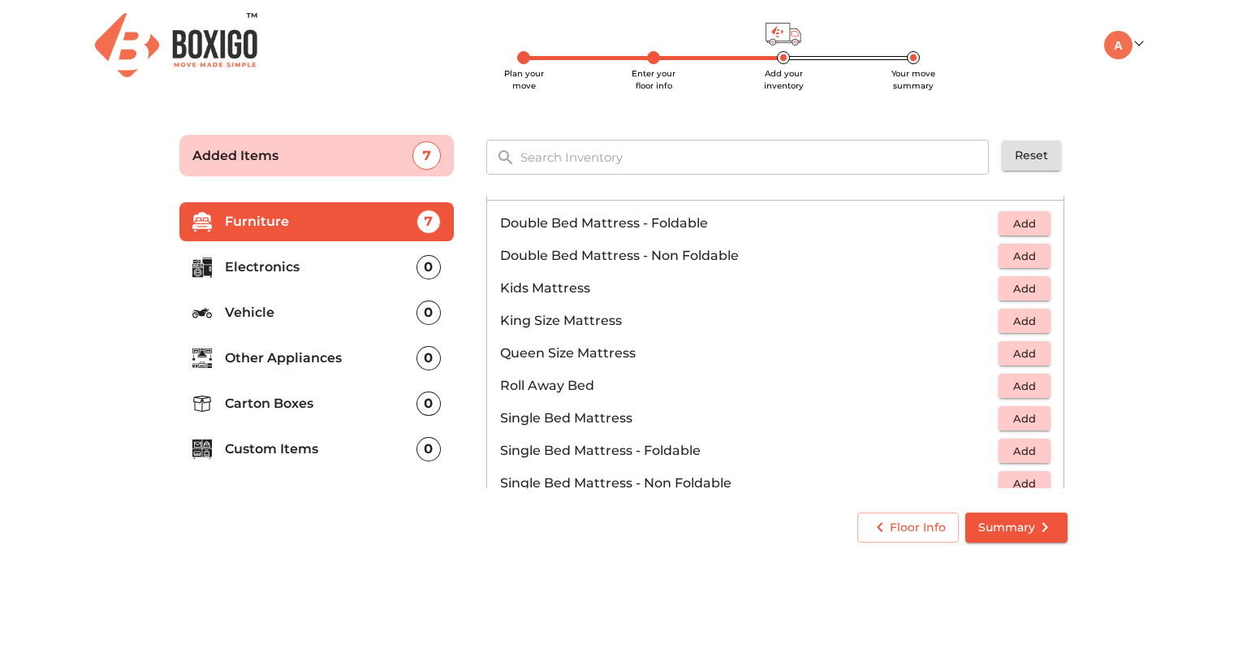
scroll to position [182, 0]
click at [1007, 220] on span "Add" at bounding box center [1025, 223] width 36 height 19
click at [986, 224] on icon "button" at bounding box center [988, 223] width 19 height 19
click at [1007, 225] on span "Add" at bounding box center [1025, 223] width 36 height 19
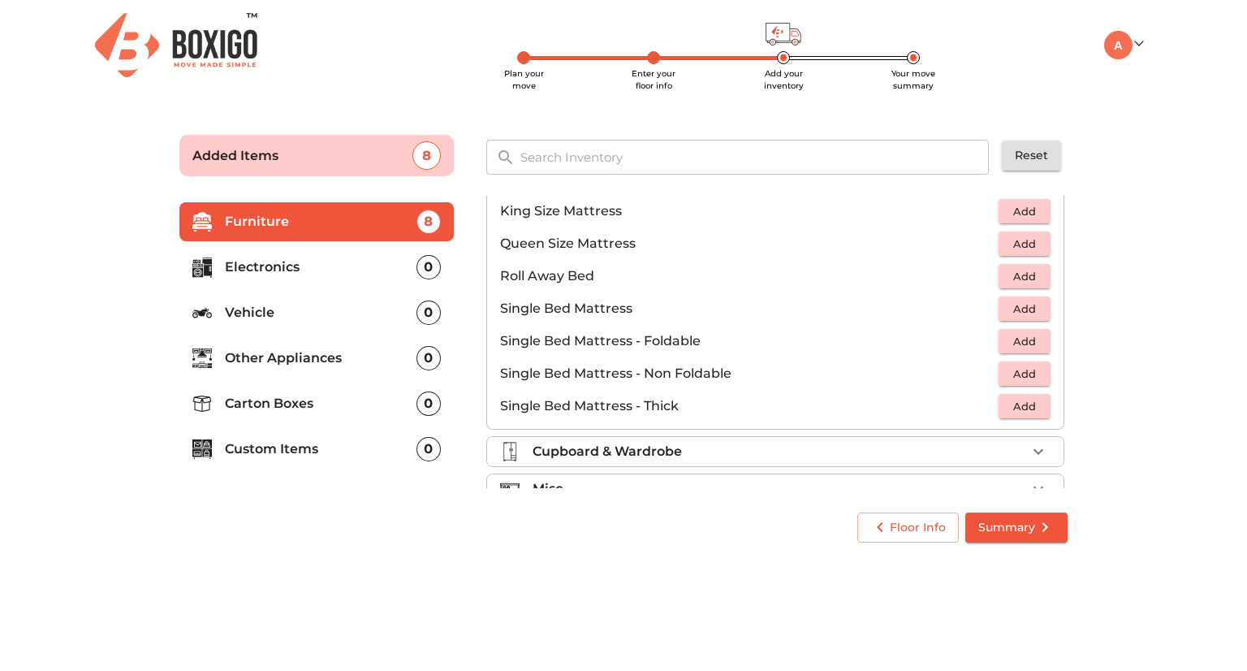
scroll to position [318, 0]
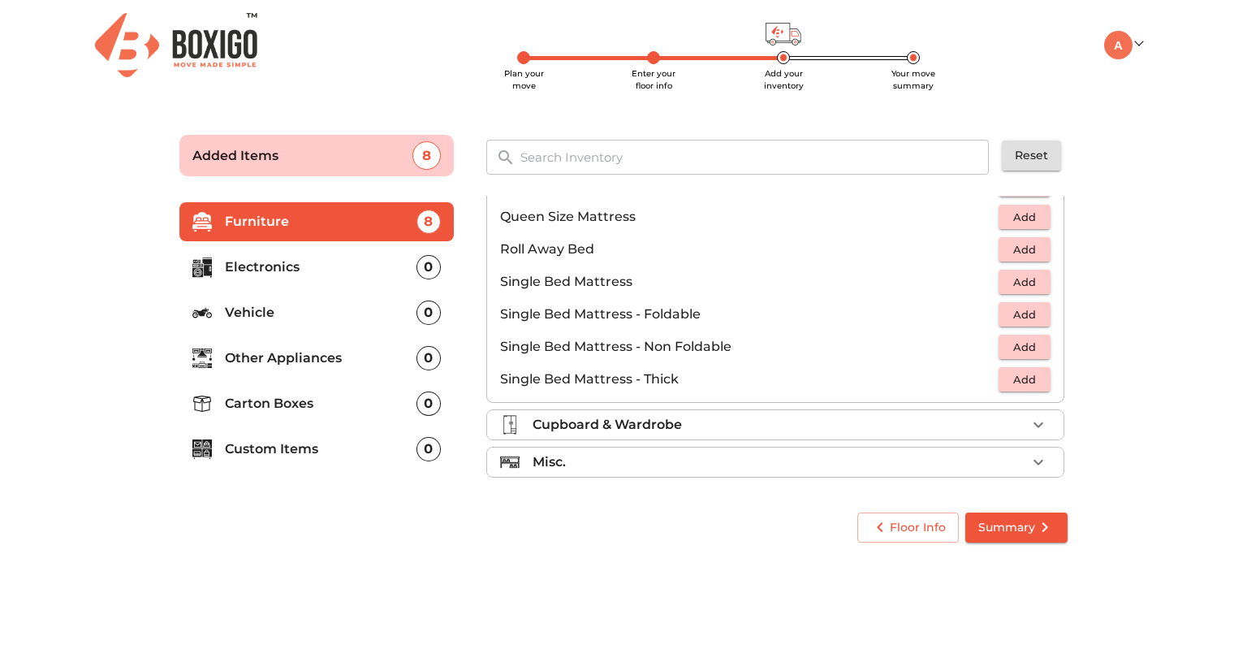
click at [998, 410] on li "Cupboard & Wardrobe" at bounding box center [775, 424] width 577 height 29
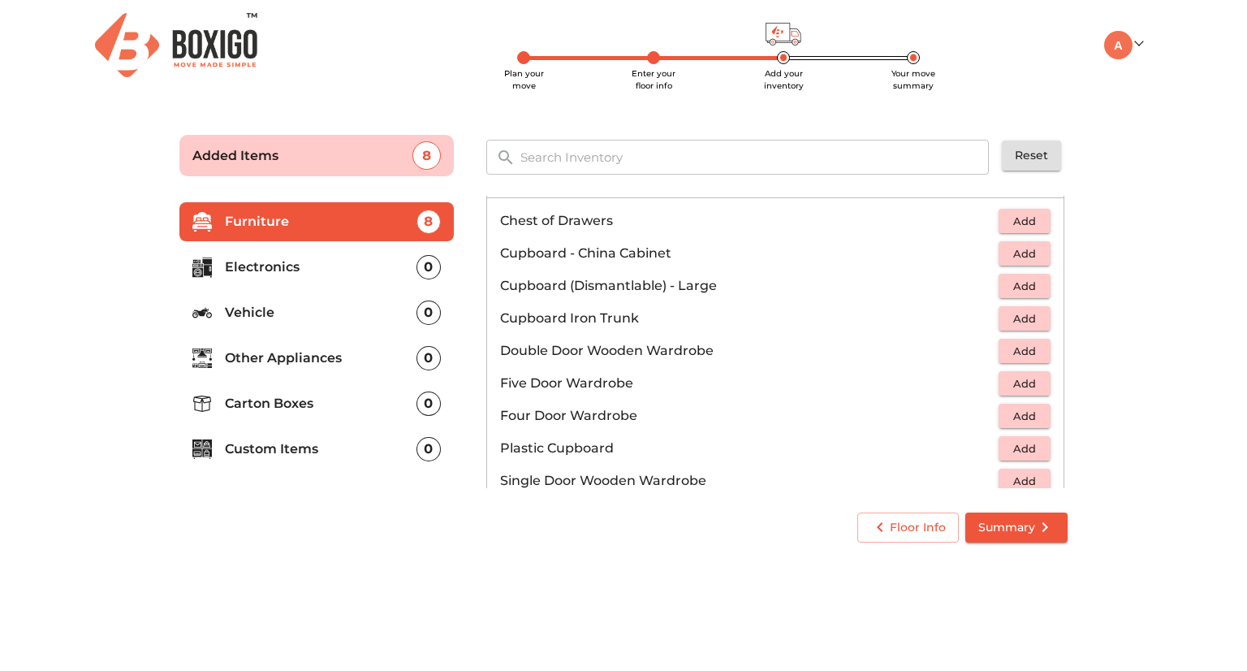
scroll to position [219, 0]
click at [1007, 348] on span "Add" at bounding box center [1025, 353] width 36 height 19
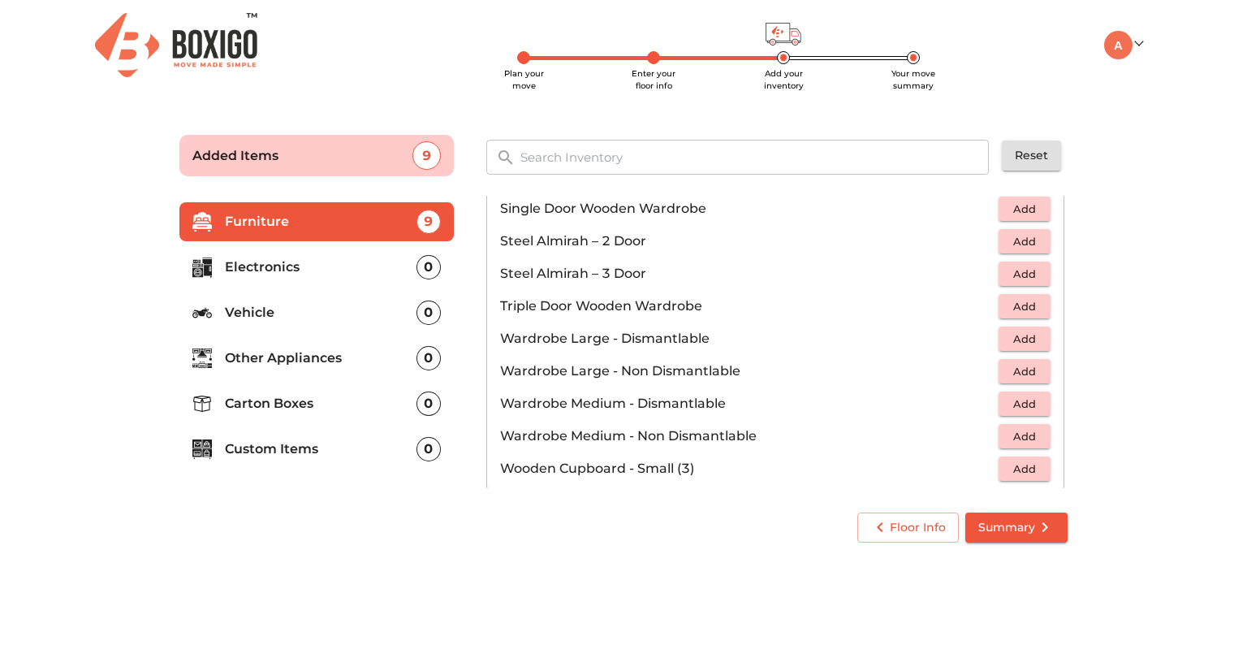
scroll to position [546, 0]
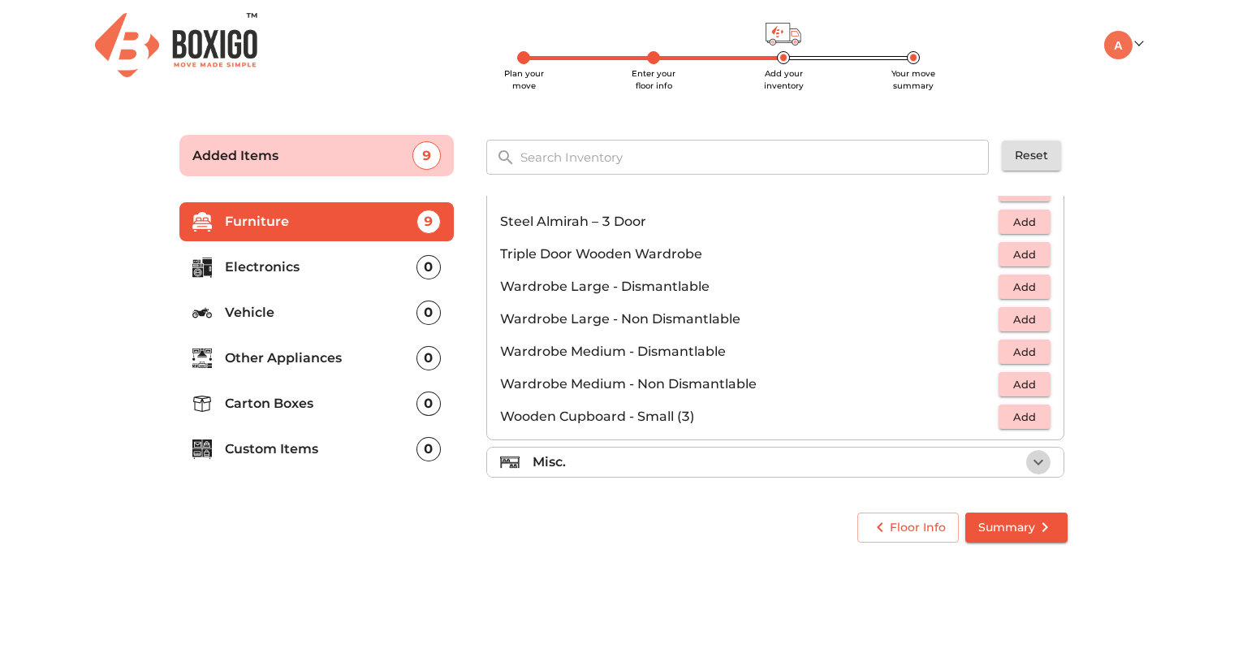
click at [1029, 457] on icon "button" at bounding box center [1038, 461] width 19 height 19
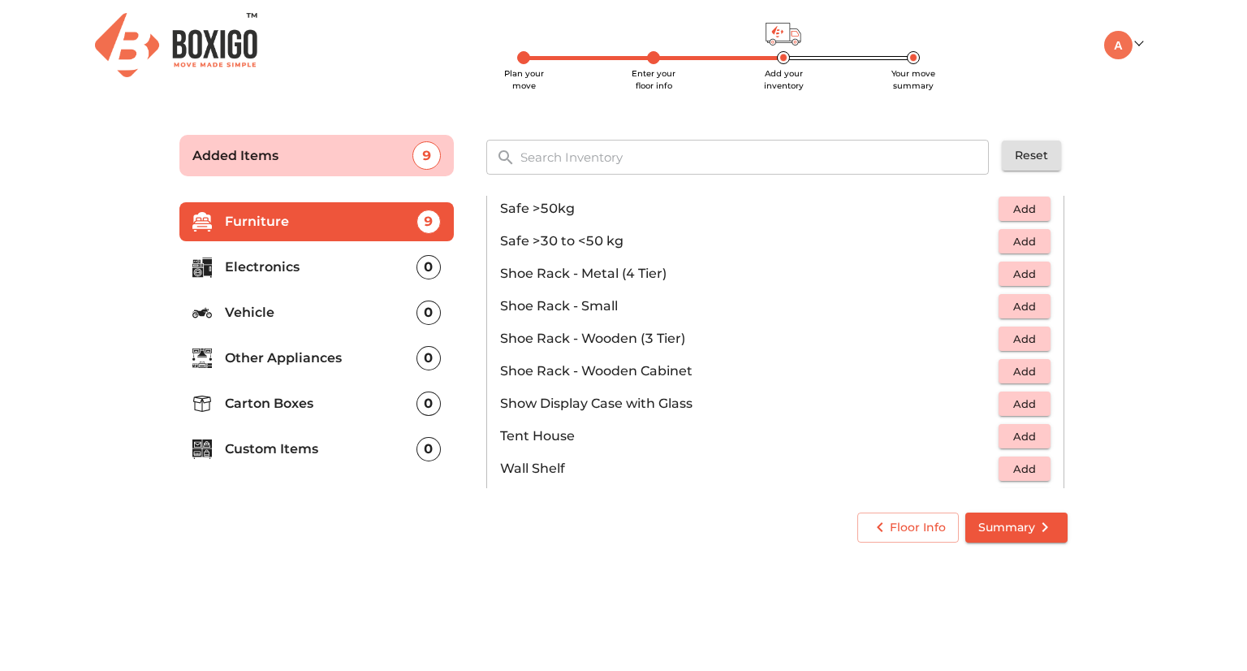
scroll to position [815, 0]
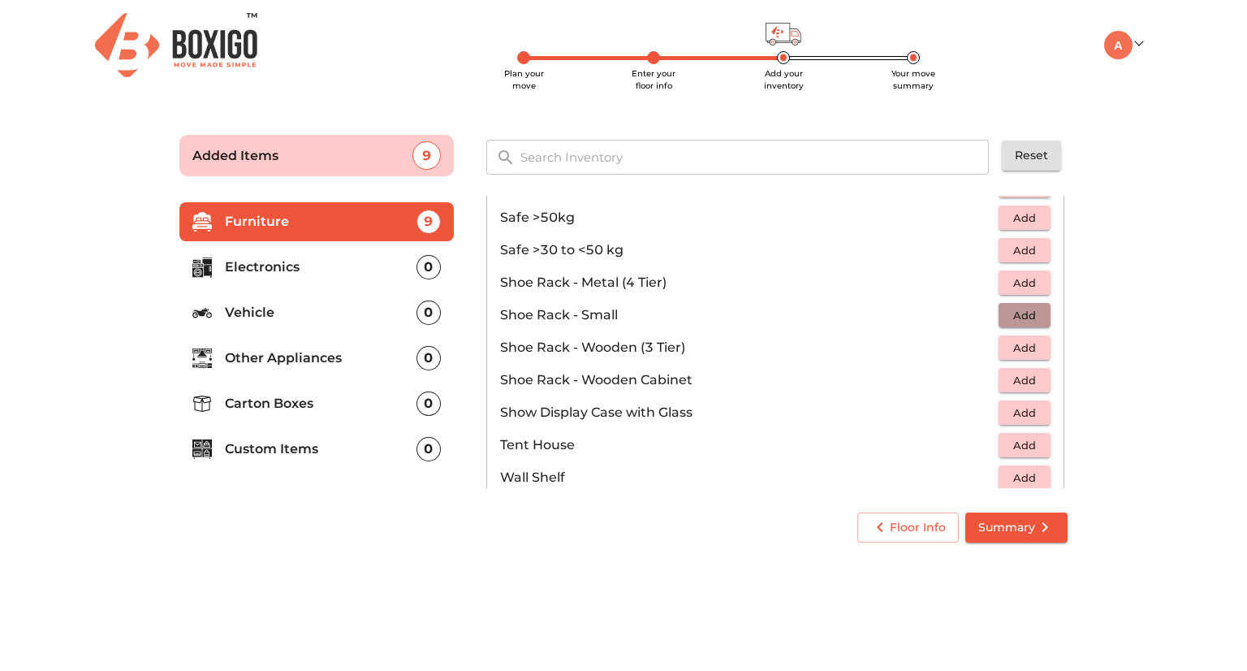
click at [999, 306] on button "Add" at bounding box center [1025, 315] width 52 height 25
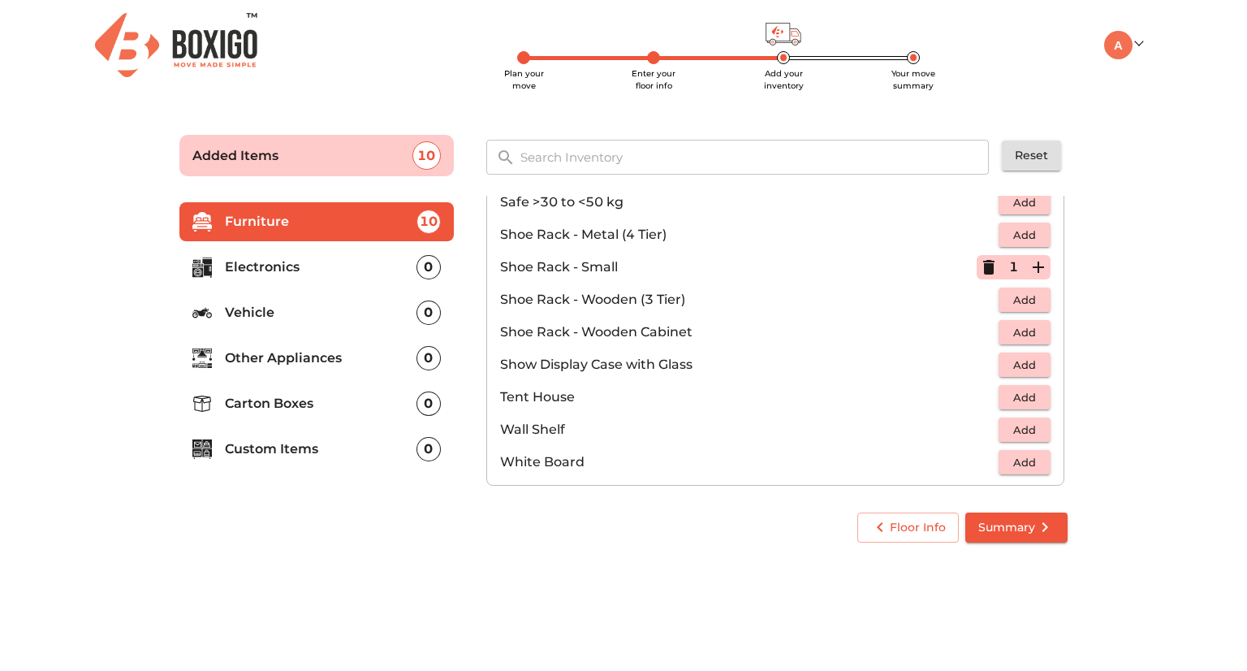
scroll to position [871, 0]
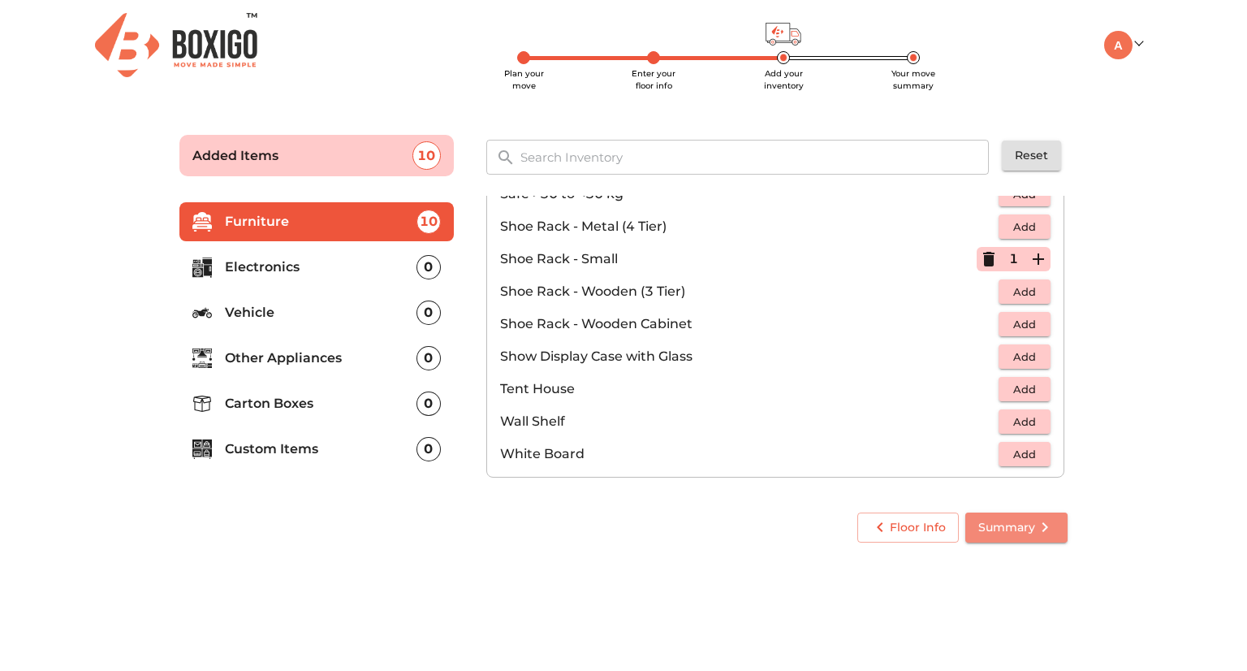
click at [1029, 525] on span "Summary" at bounding box center [1017, 527] width 76 height 20
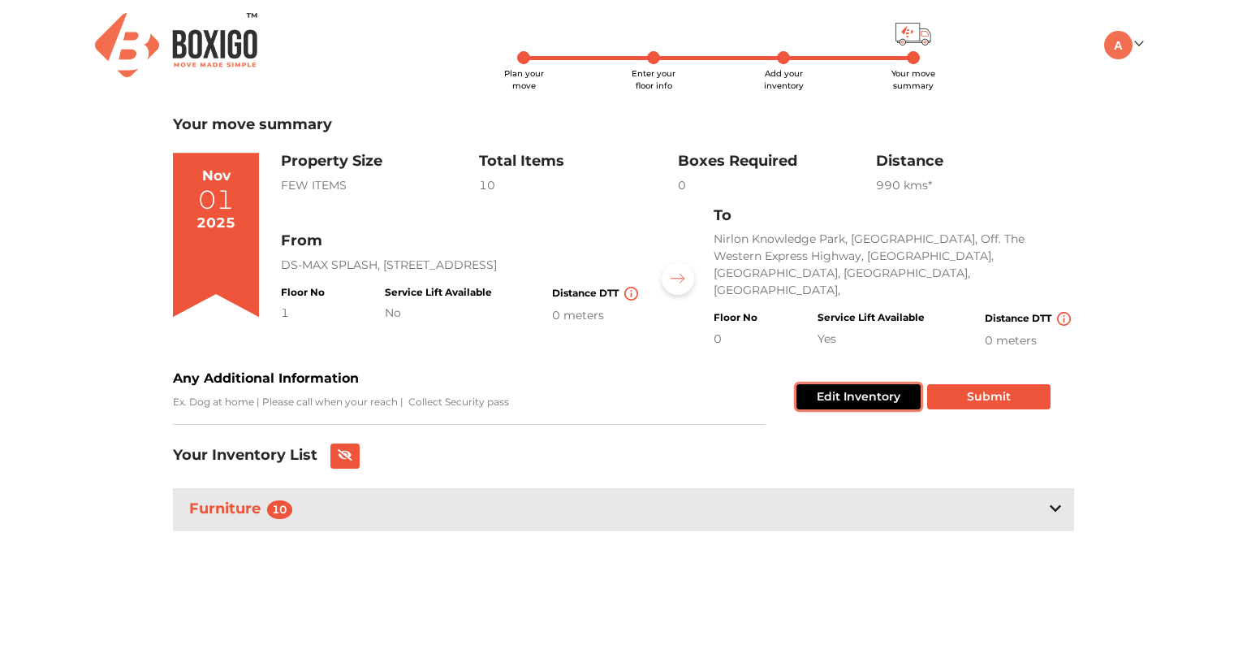
click at [869, 384] on button "Edit Inventory" at bounding box center [859, 396] width 124 height 25
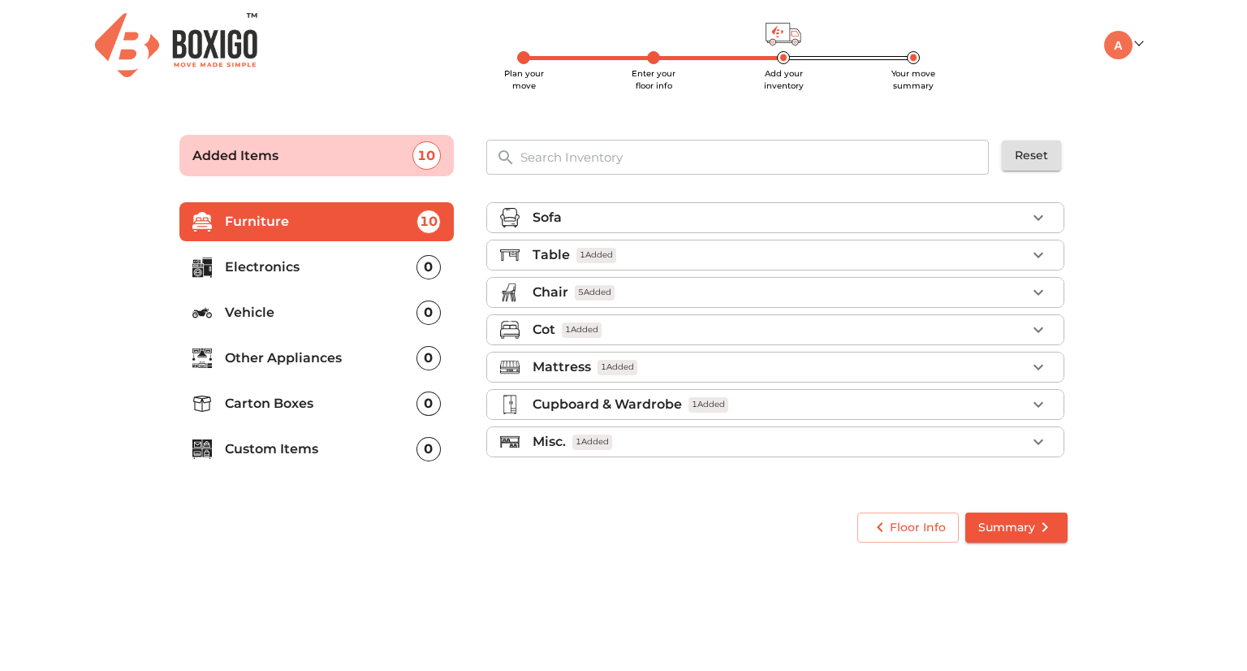
click at [301, 270] on p "Electronics" at bounding box center [321, 266] width 192 height 19
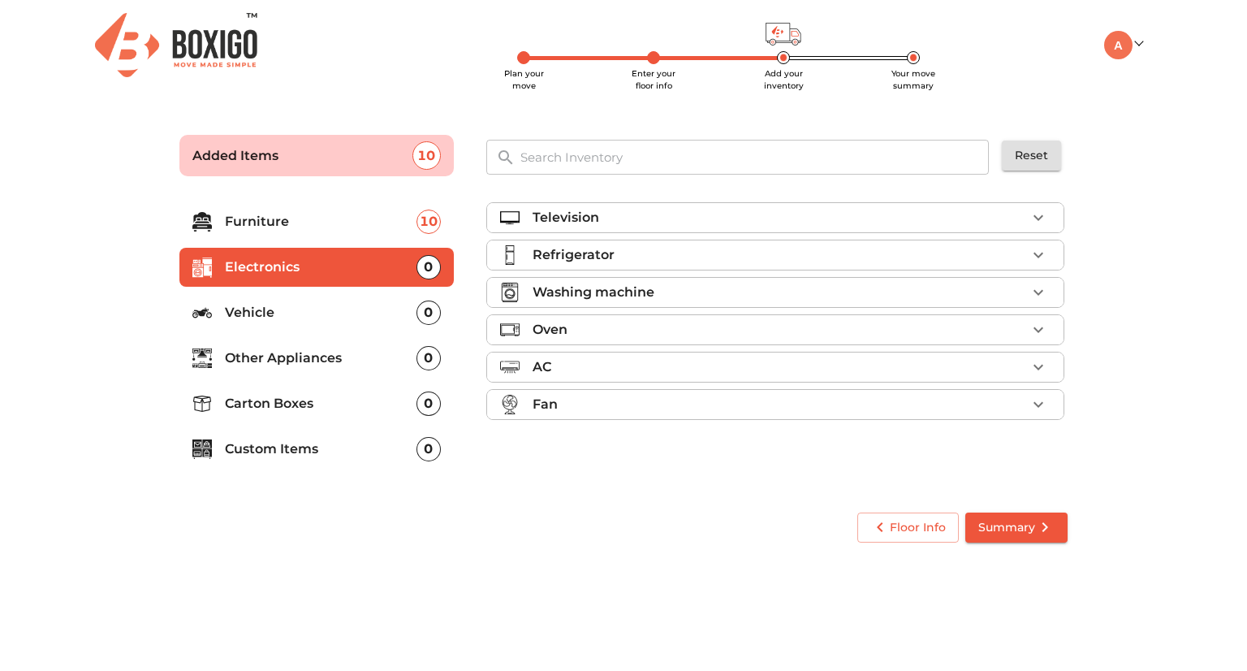
click at [301, 311] on p "Vehicle" at bounding box center [321, 312] width 192 height 19
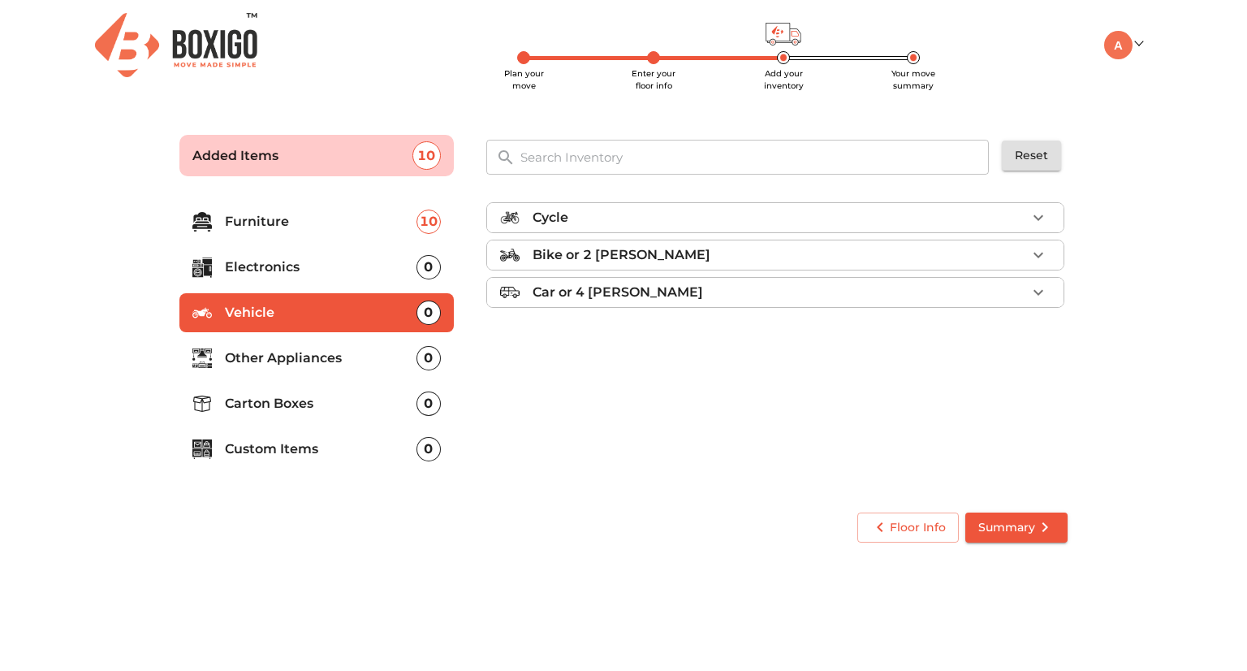
click at [635, 264] on li "Bike or 2 [PERSON_NAME]" at bounding box center [775, 254] width 577 height 29
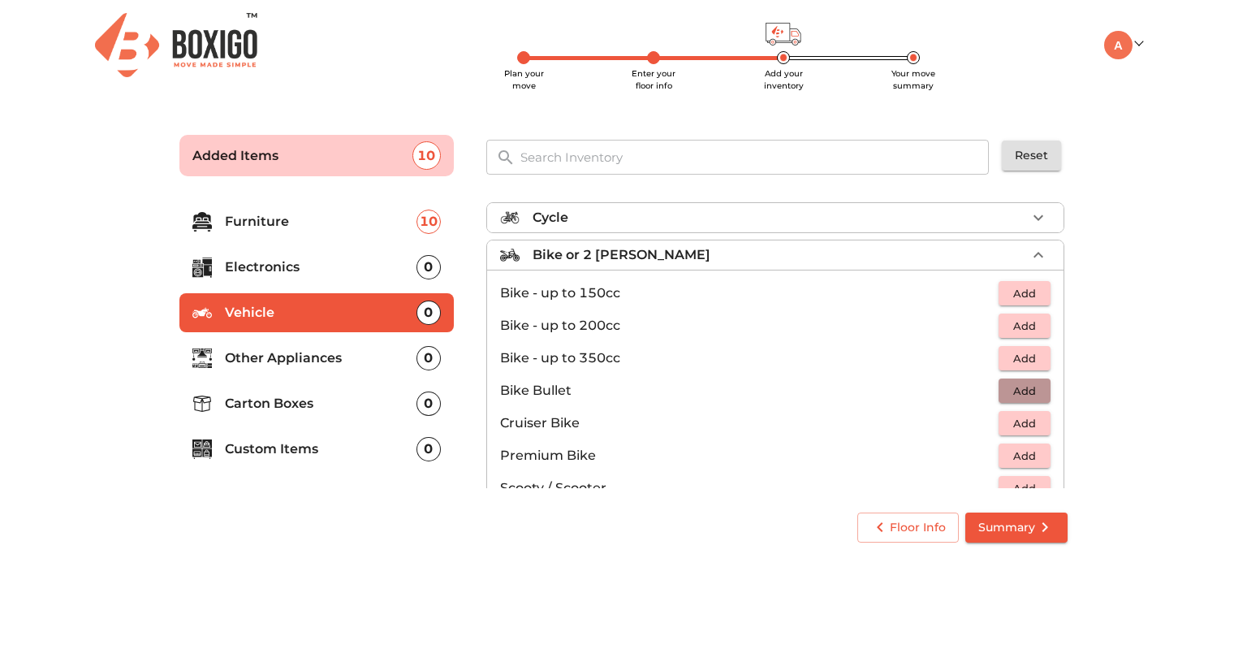
click at [1007, 386] on span "Add" at bounding box center [1025, 391] width 36 height 19
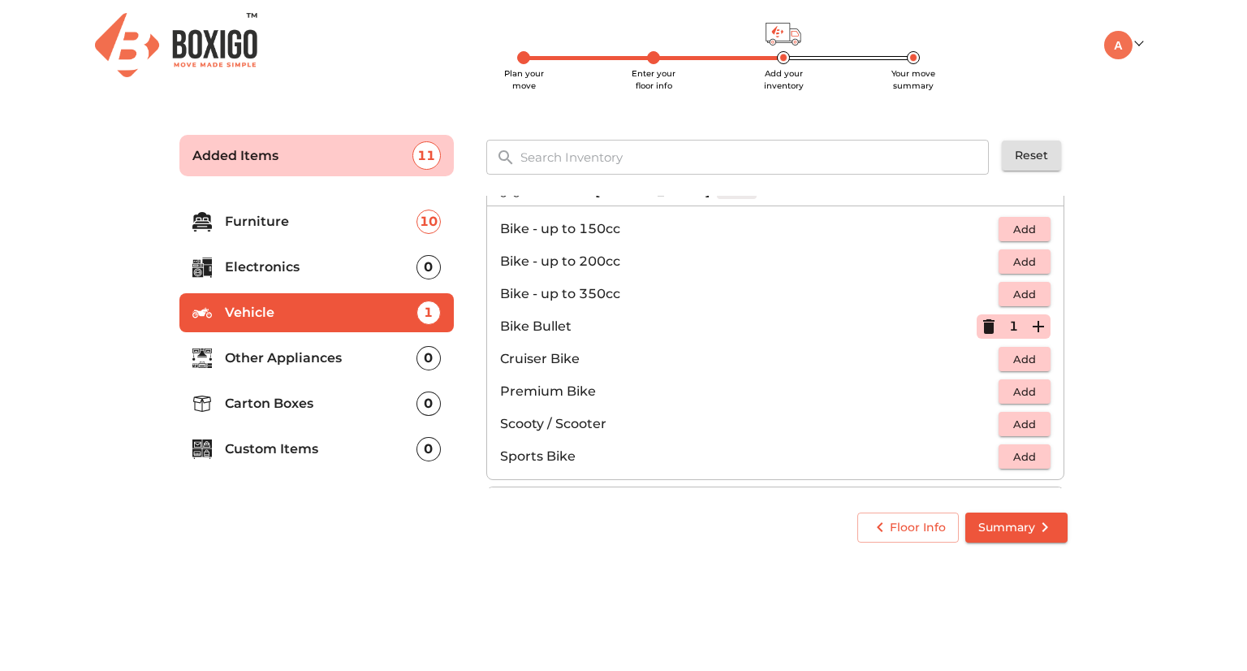
scroll to position [105, 0]
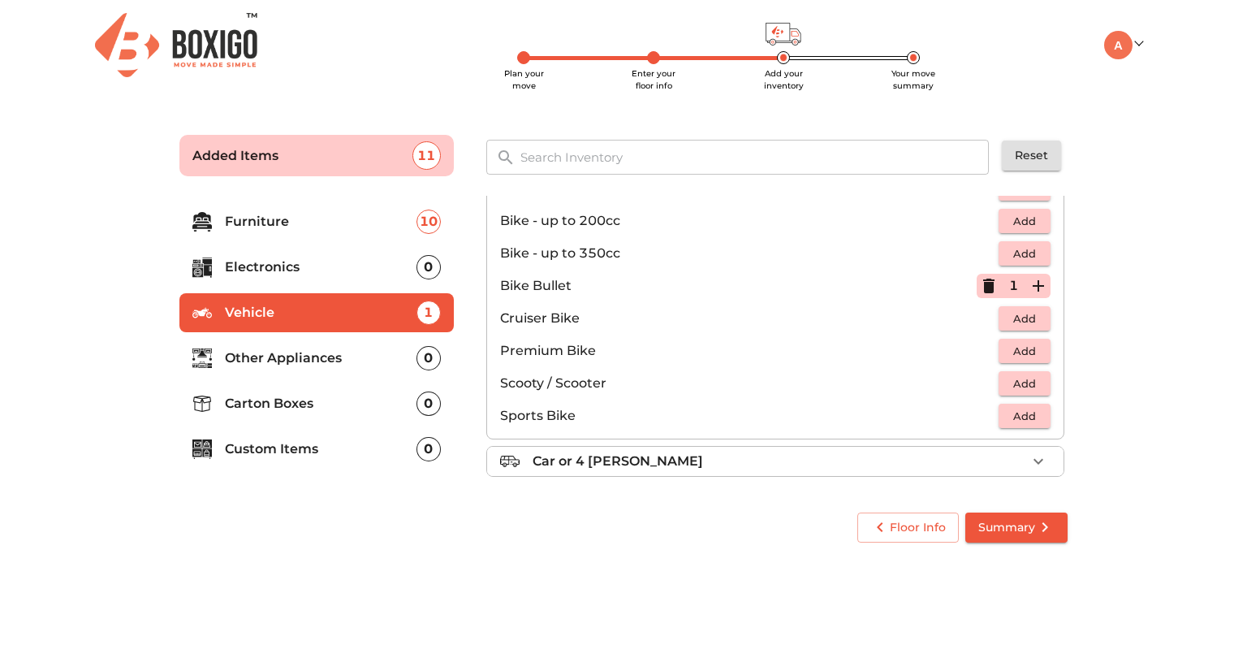
click at [326, 370] on li "Other Appliances 0" at bounding box center [316, 358] width 275 height 39
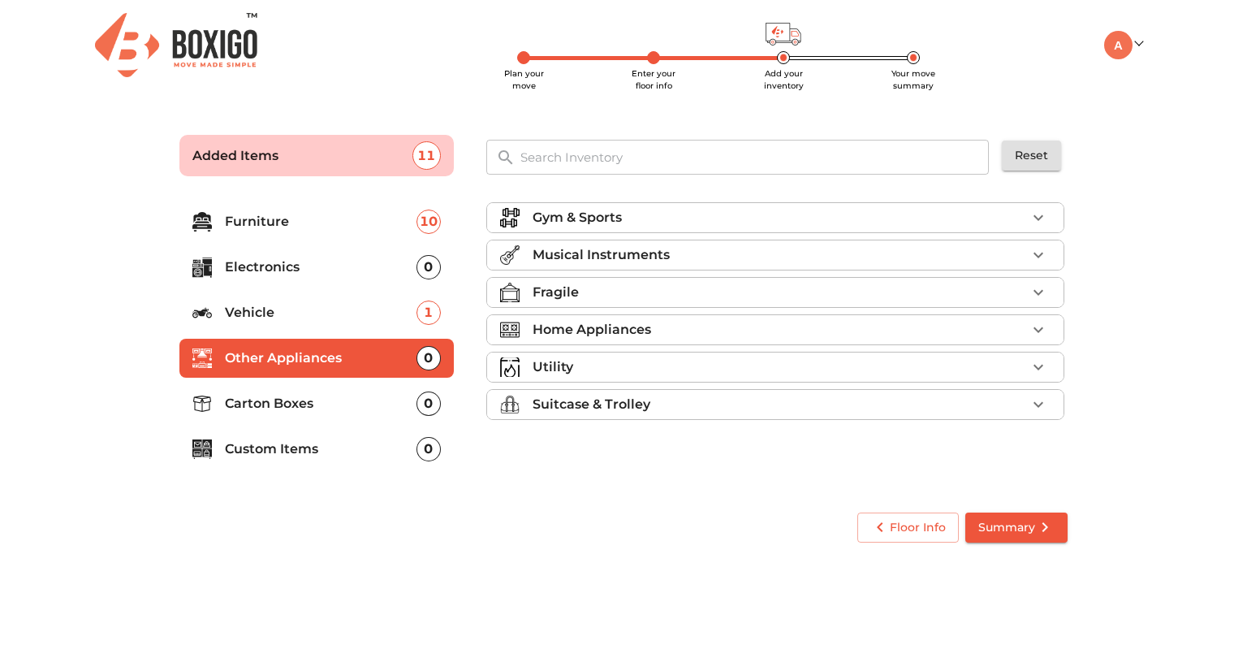
click at [559, 335] on p "Home Appliances" at bounding box center [592, 329] width 119 height 19
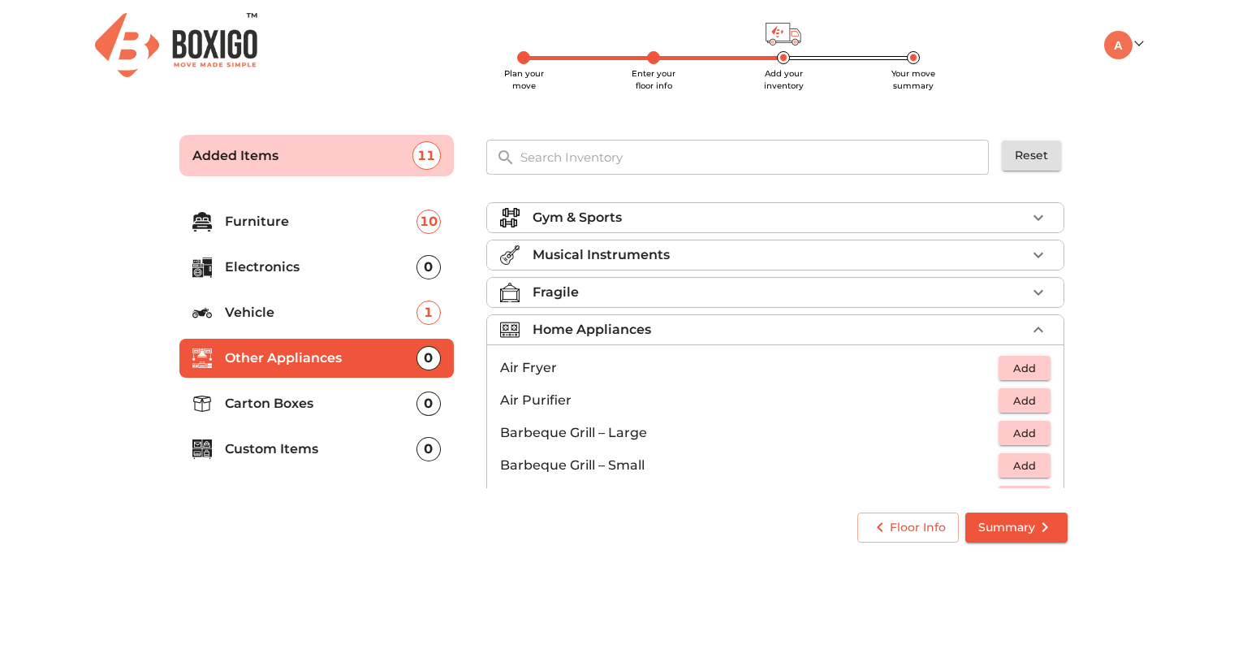
click at [559, 335] on p "Home Appliances" at bounding box center [592, 329] width 119 height 19
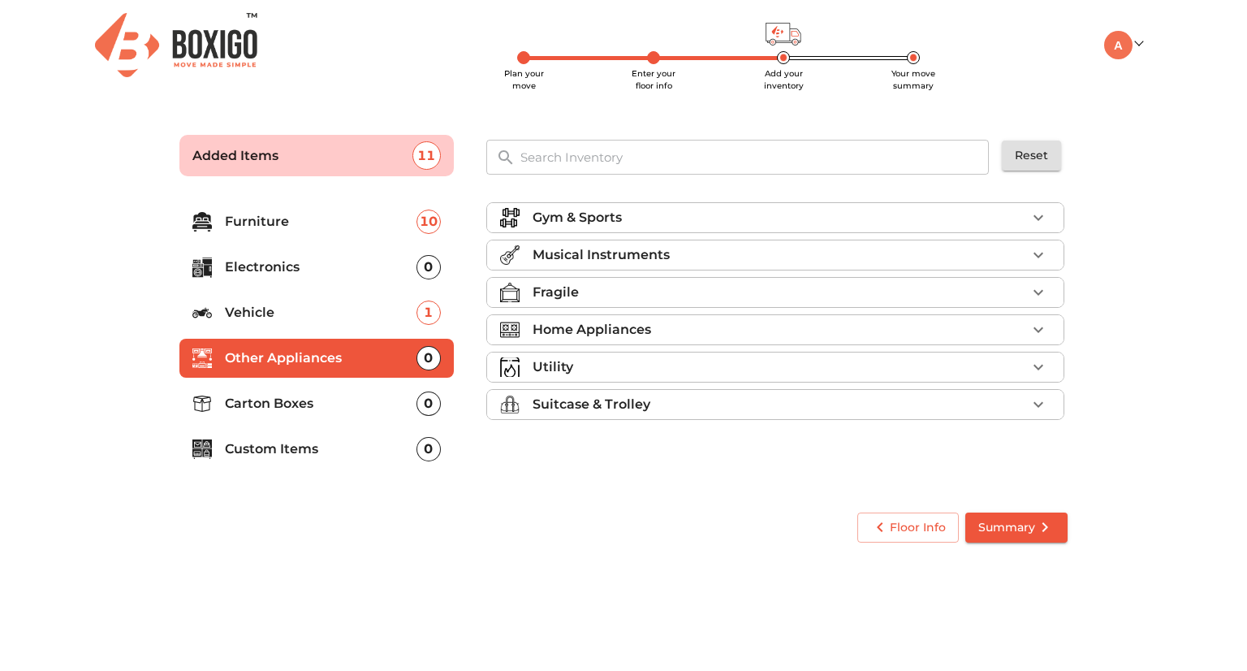
click at [637, 415] on li "Suitcase & Trolley" at bounding box center [775, 404] width 577 height 29
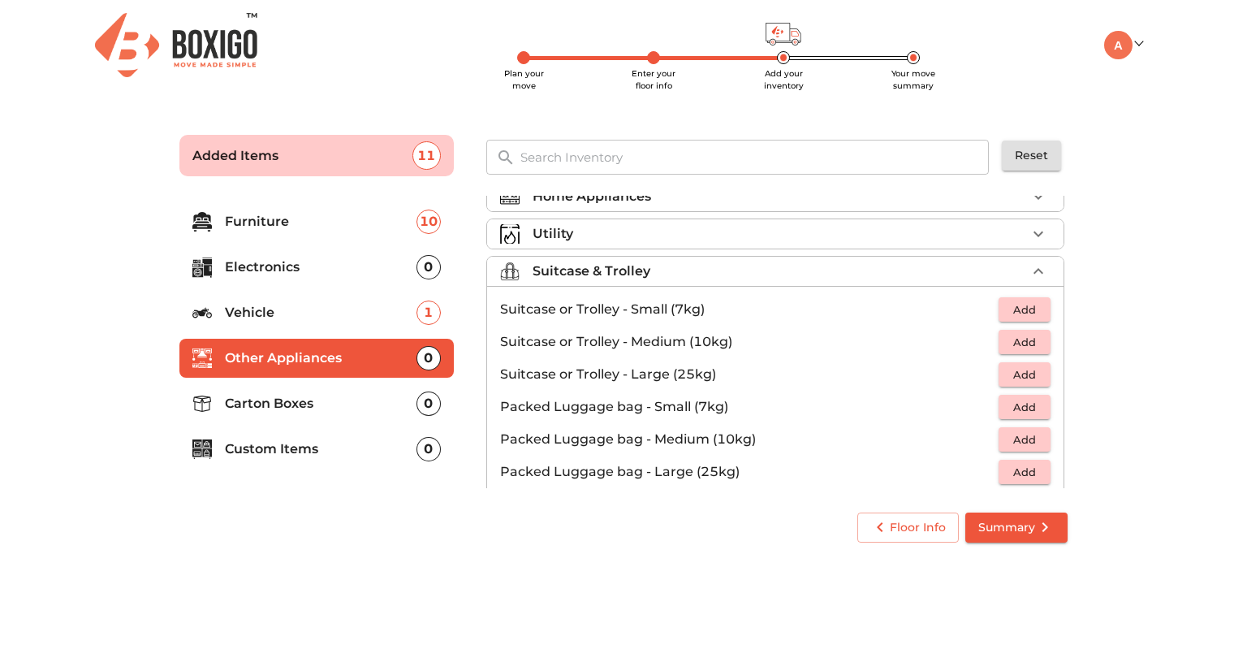
scroll to position [136, 0]
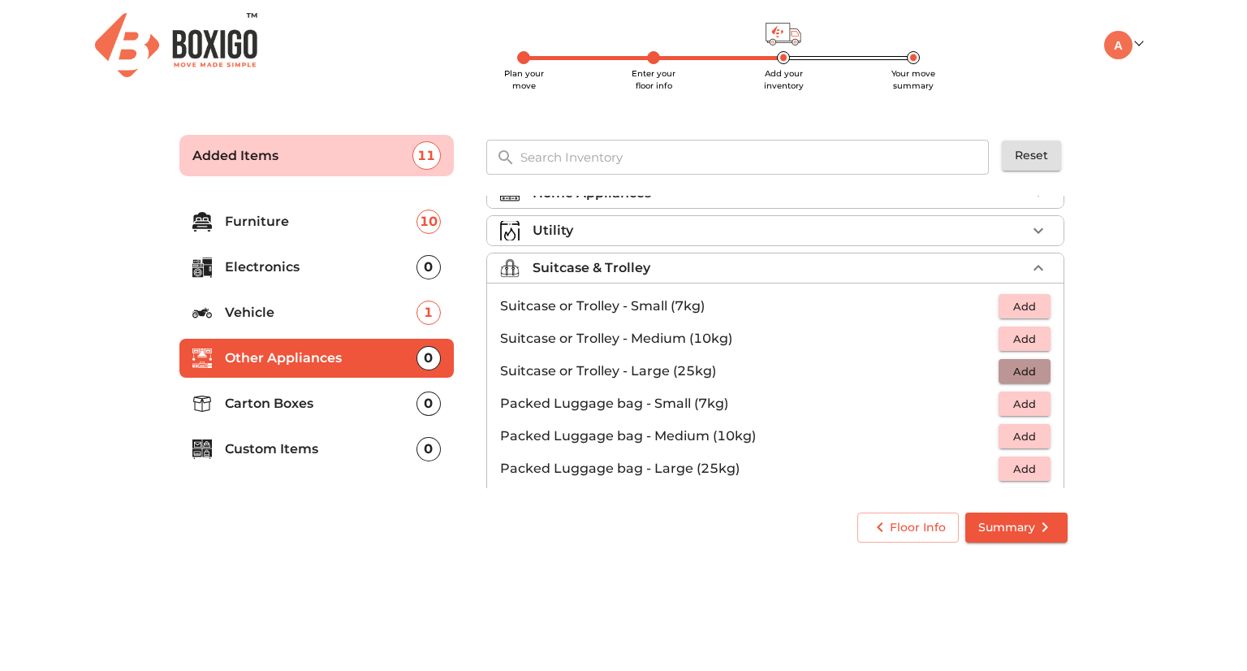
click at [1014, 373] on span "Add" at bounding box center [1025, 371] width 36 height 19
click at [1036, 339] on button "Add" at bounding box center [1025, 338] width 52 height 25
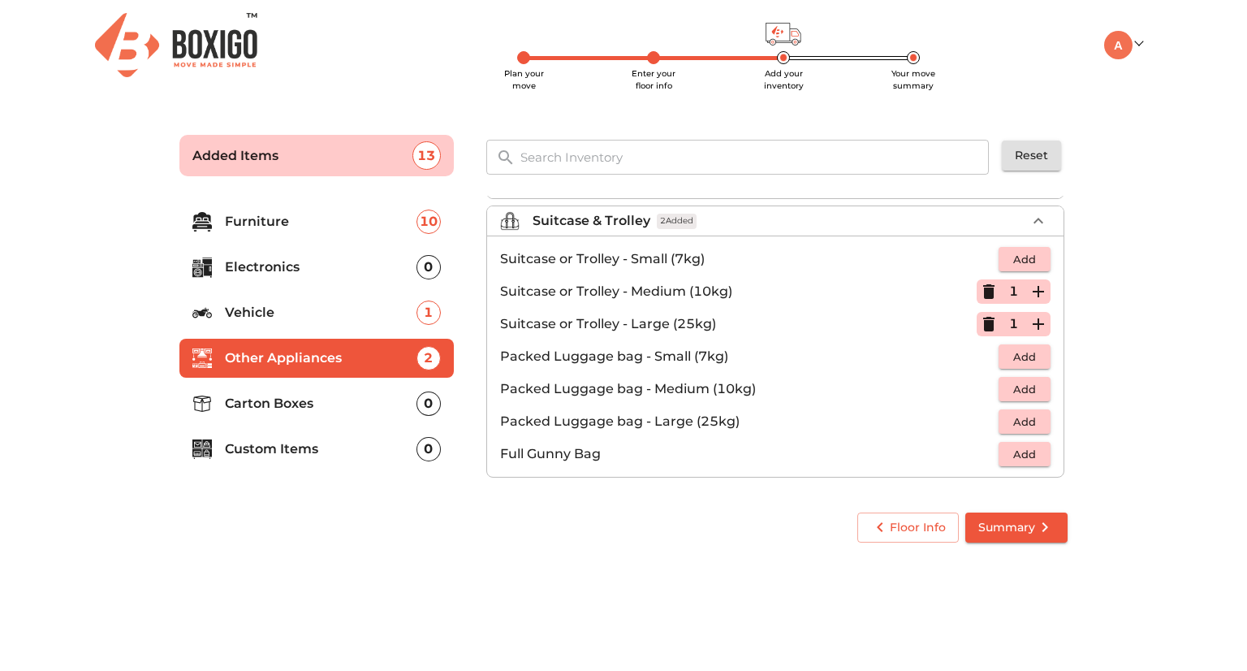
click at [301, 411] on p "Carton Boxes" at bounding box center [321, 403] width 192 height 19
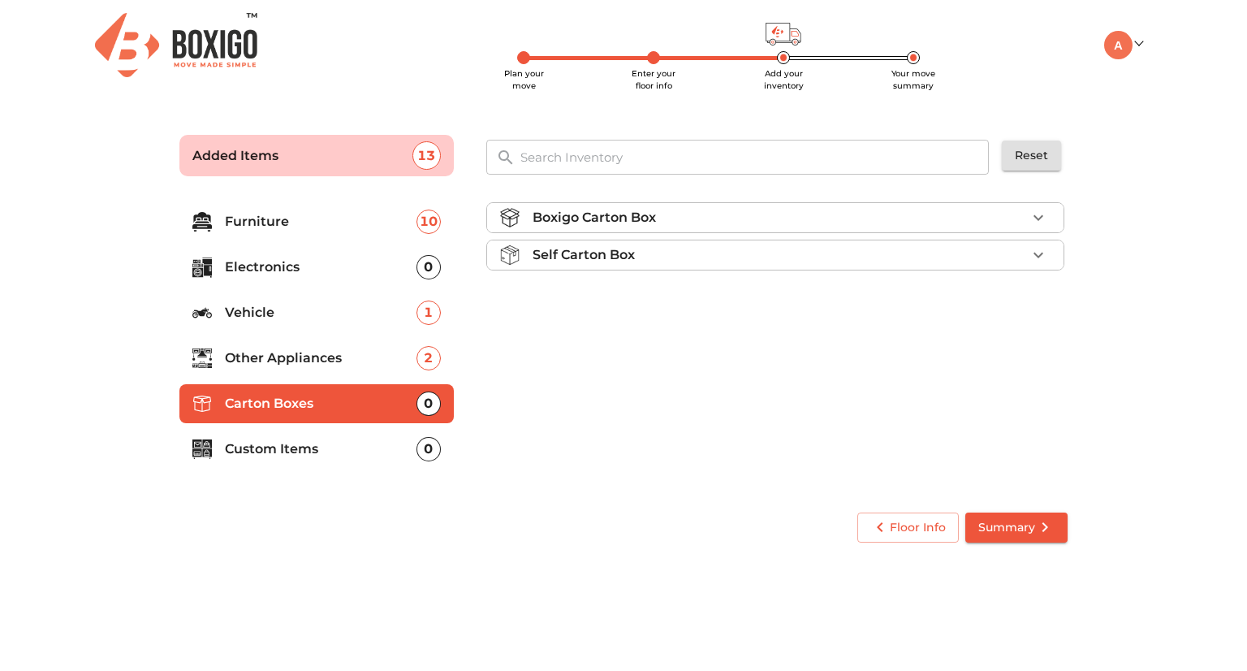
click at [315, 361] on p "Other Appliances" at bounding box center [321, 357] width 192 height 19
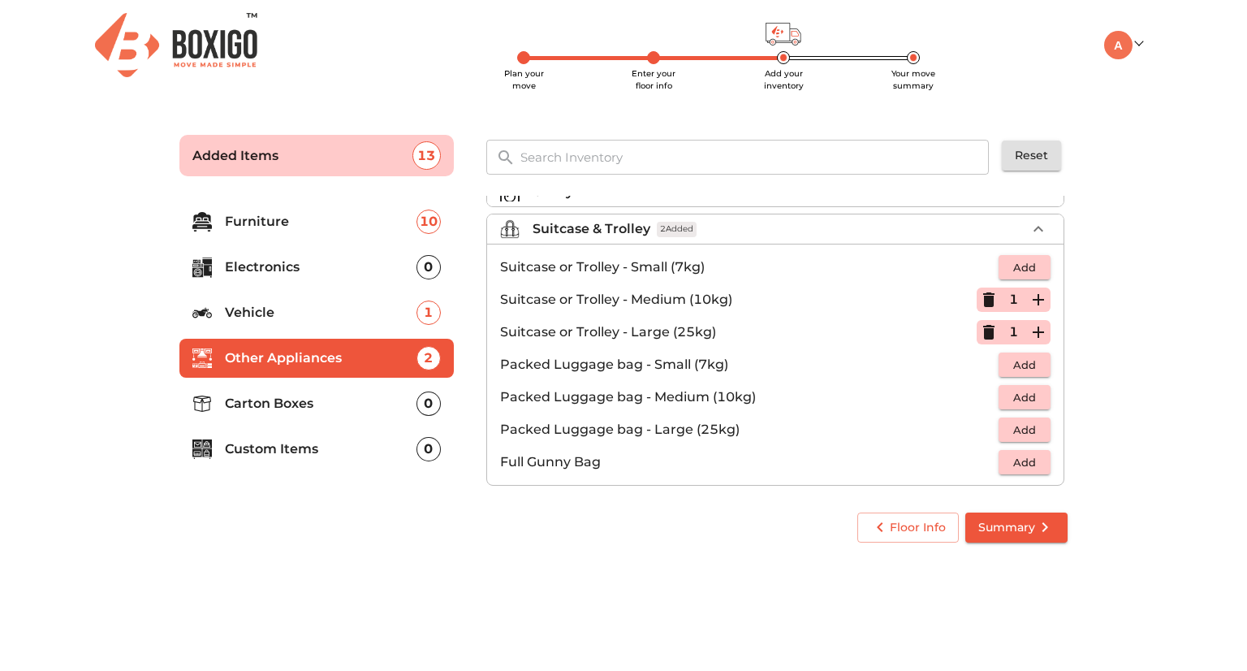
scroll to position [184, 0]
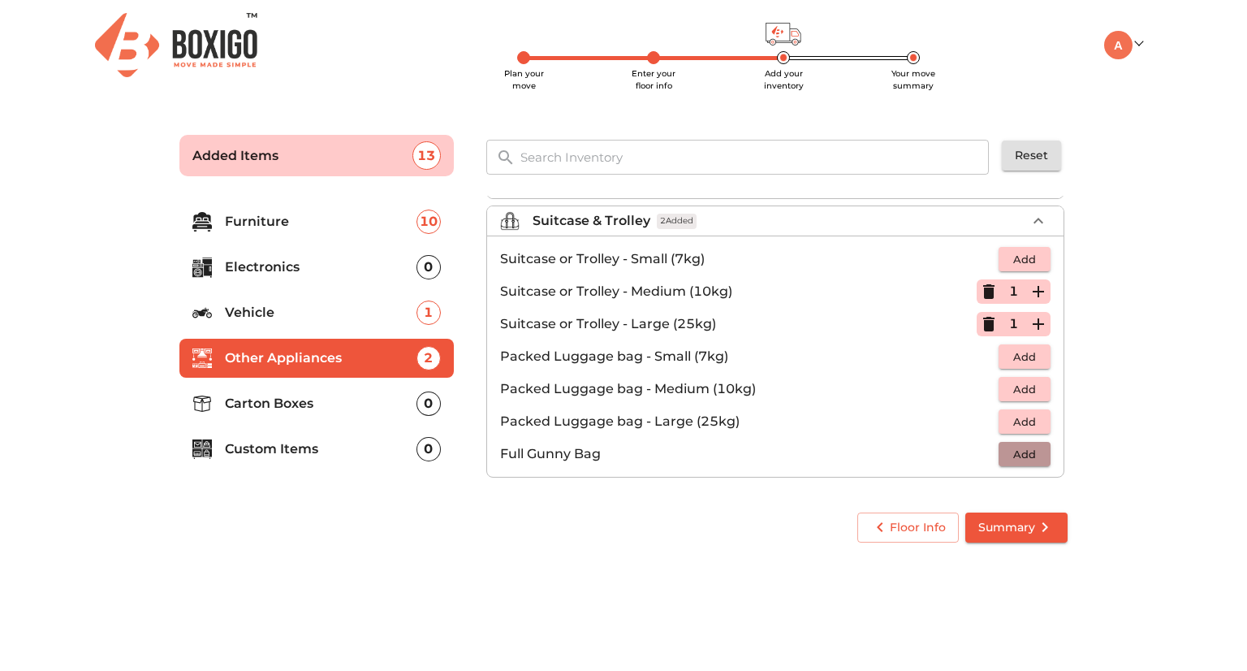
click at [1023, 445] on span "Add" at bounding box center [1025, 454] width 36 height 19
click at [1029, 444] on icon "button" at bounding box center [1038, 453] width 19 height 19
click at [305, 417] on li "Carton Boxes 0" at bounding box center [316, 403] width 275 height 39
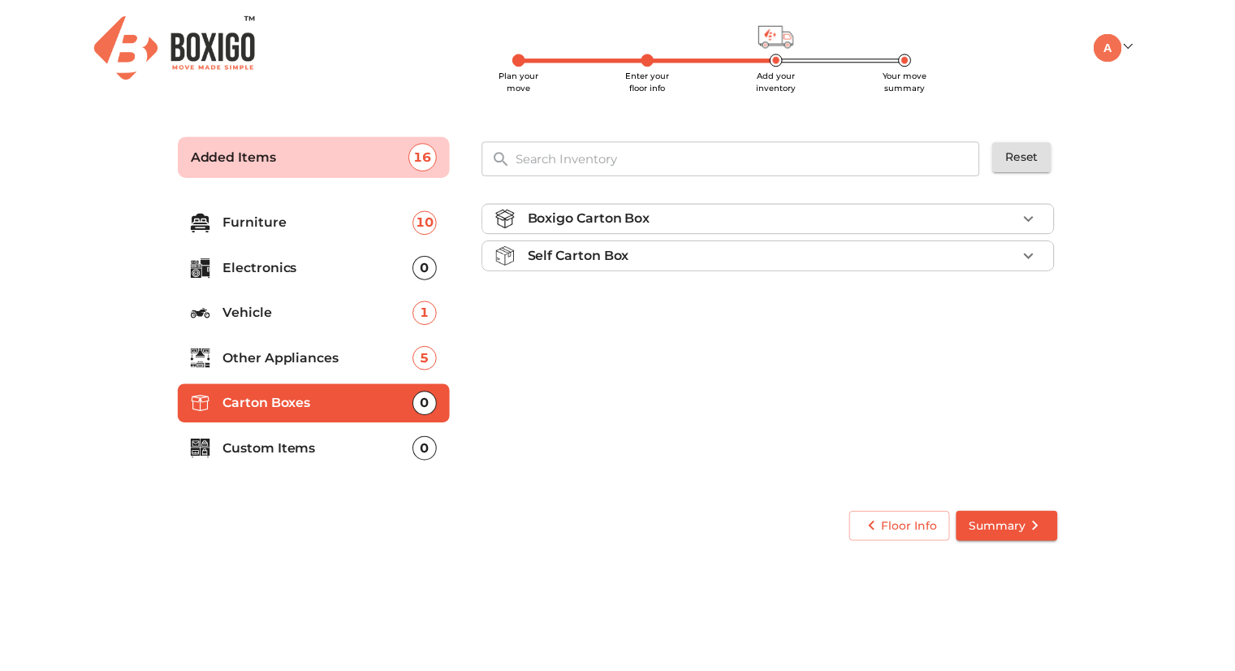
scroll to position [0, 0]
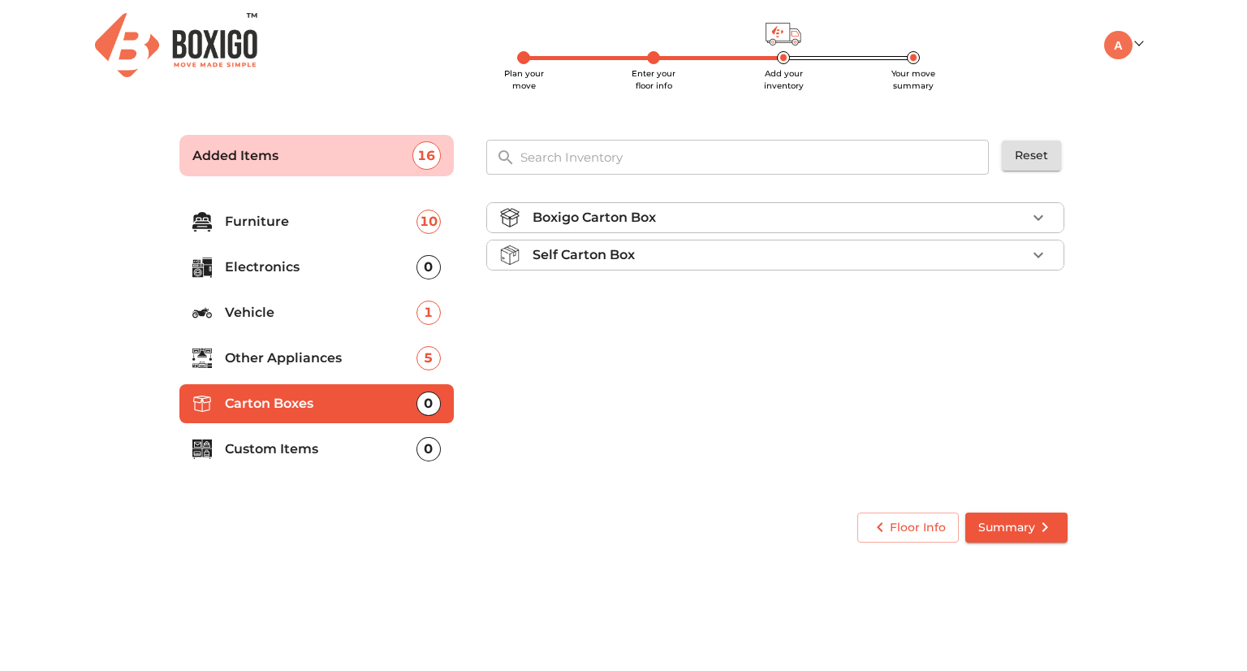
click at [273, 456] on p "Custom Items" at bounding box center [321, 448] width 192 height 19
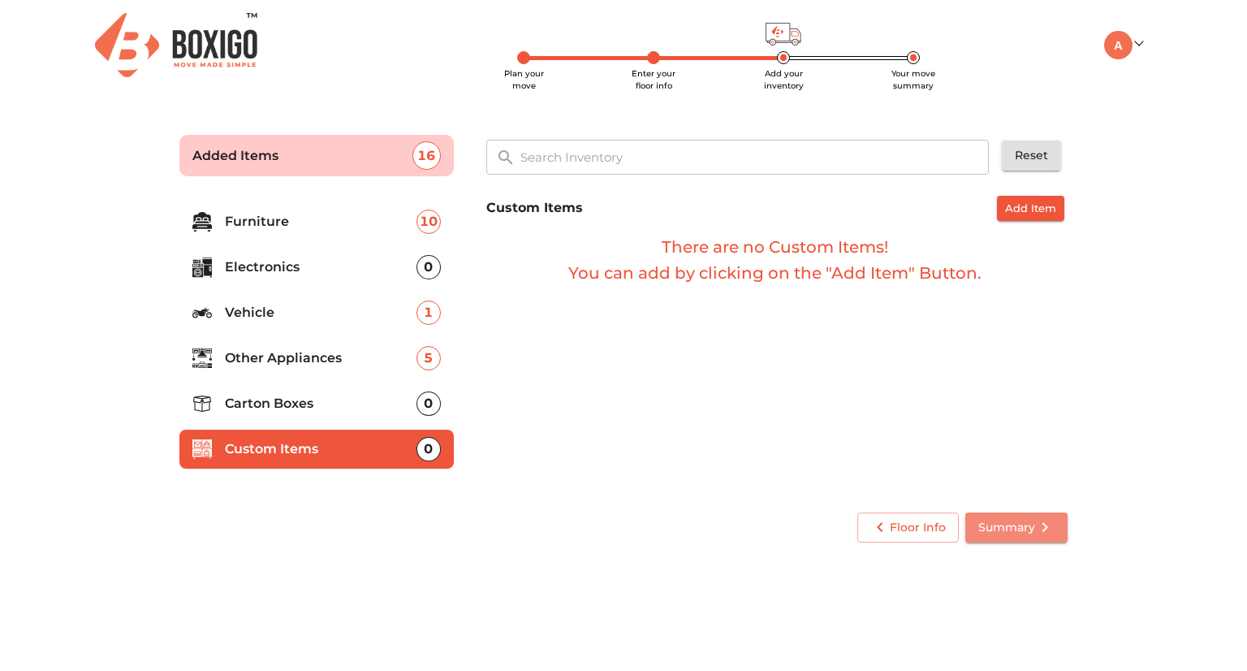
click at [1014, 527] on span "Summary" at bounding box center [1017, 527] width 76 height 20
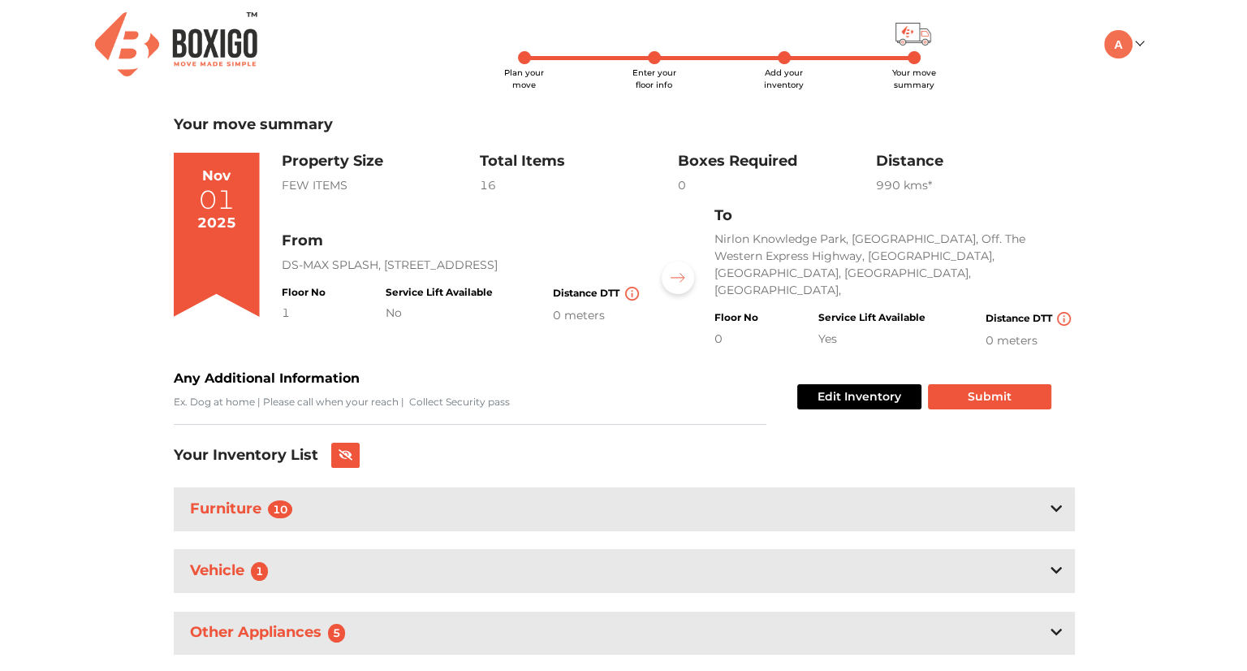
scroll to position [25, 0]
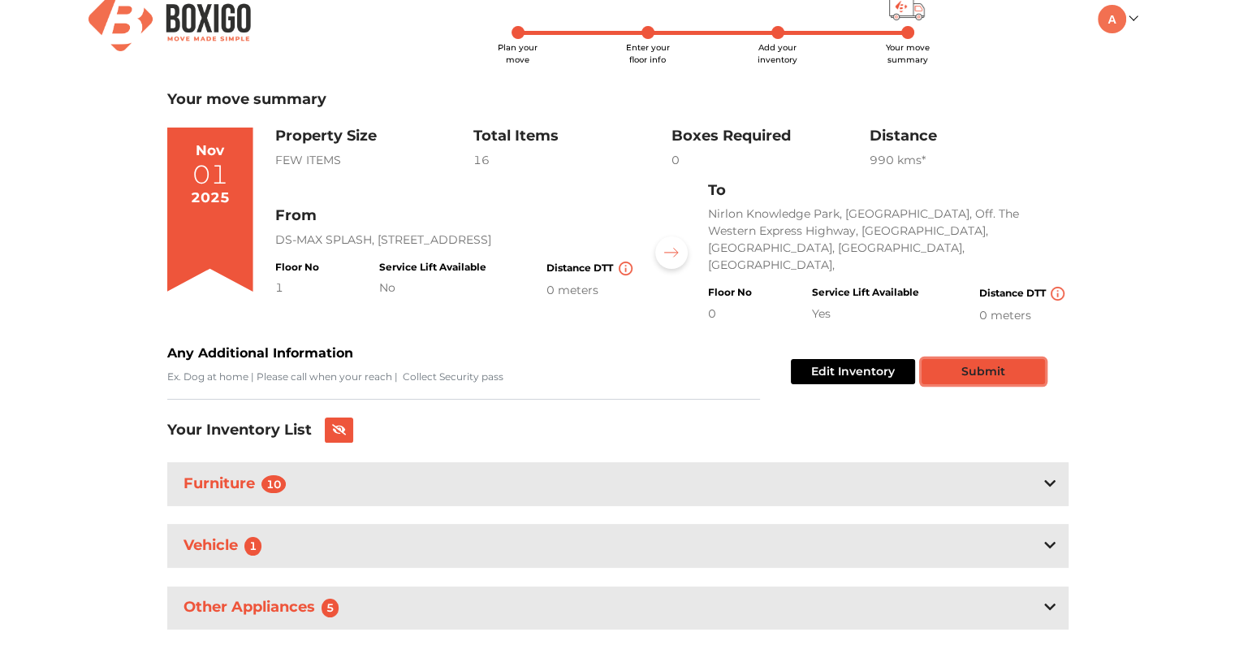
click at [958, 359] on button "Submit" at bounding box center [983, 371] width 123 height 25
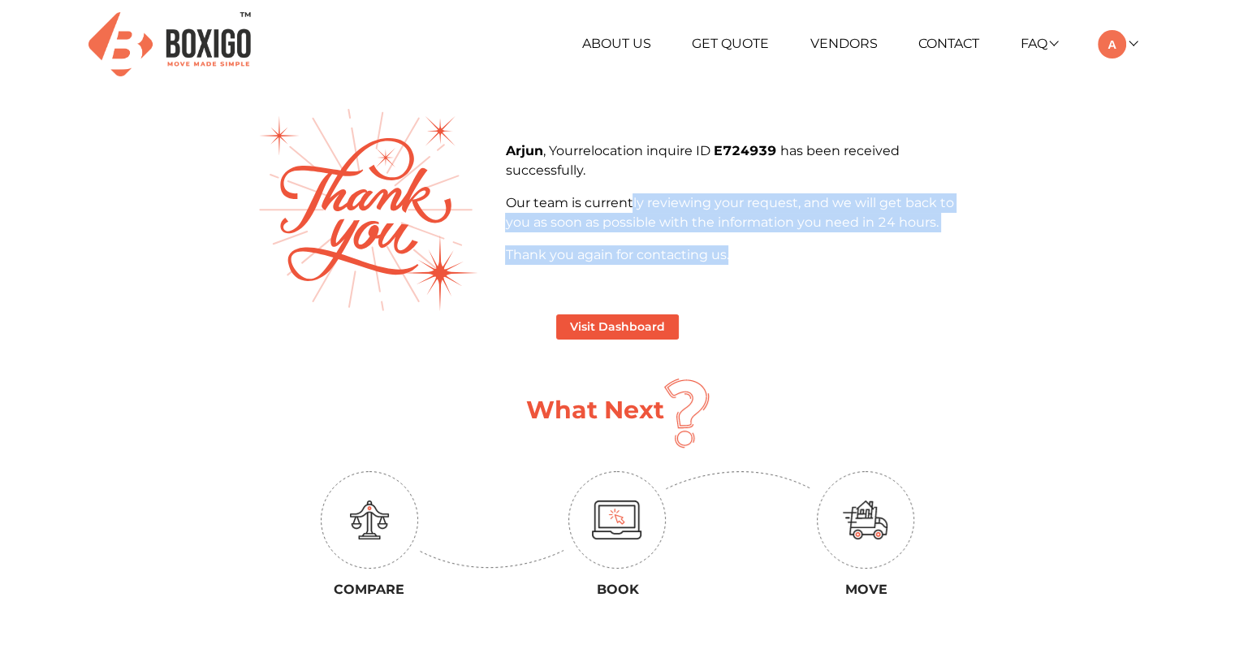
drag, startPoint x: 630, startPoint y: 202, endPoint x: 723, endPoint y: 270, distance: 115.0
click at [723, 270] on div "Arjun , Your relocation inquire ID E724939 has been received successfully. Our …" at bounding box center [741, 209] width 497 height 136
click at [613, 325] on button "Visit Dashboard" at bounding box center [617, 326] width 123 height 25
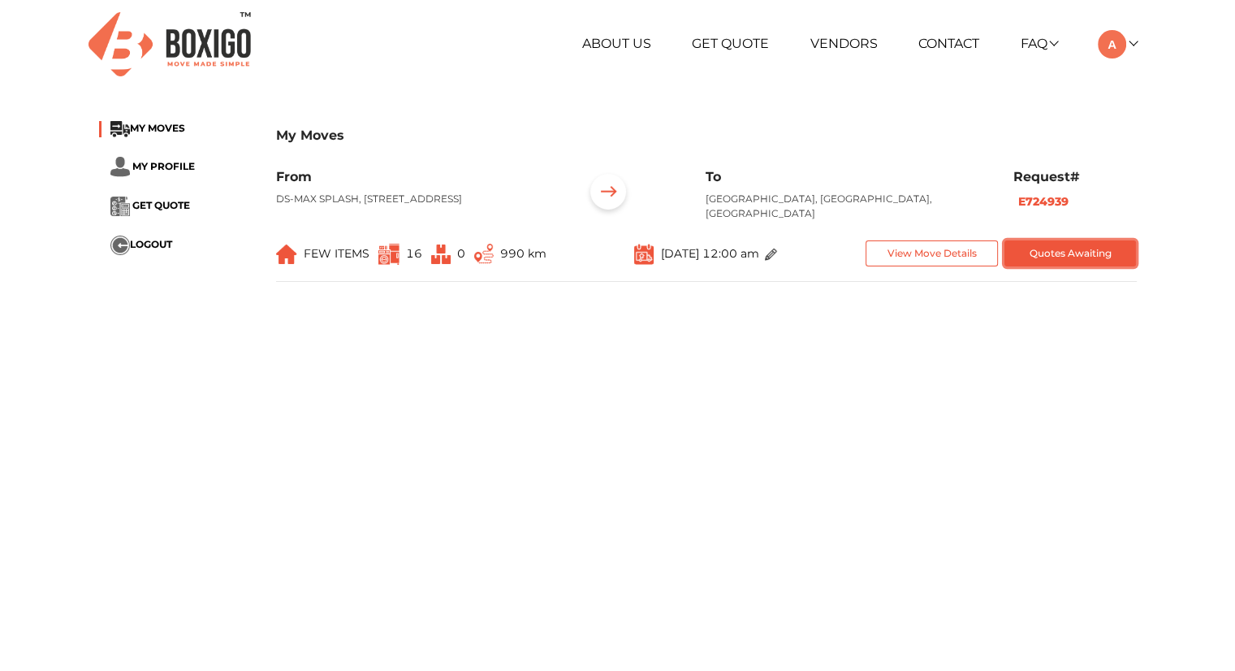
click at [1051, 255] on button "Quotes Awaiting" at bounding box center [1071, 253] width 132 height 27
